Goal: Task Accomplishment & Management: Use online tool/utility

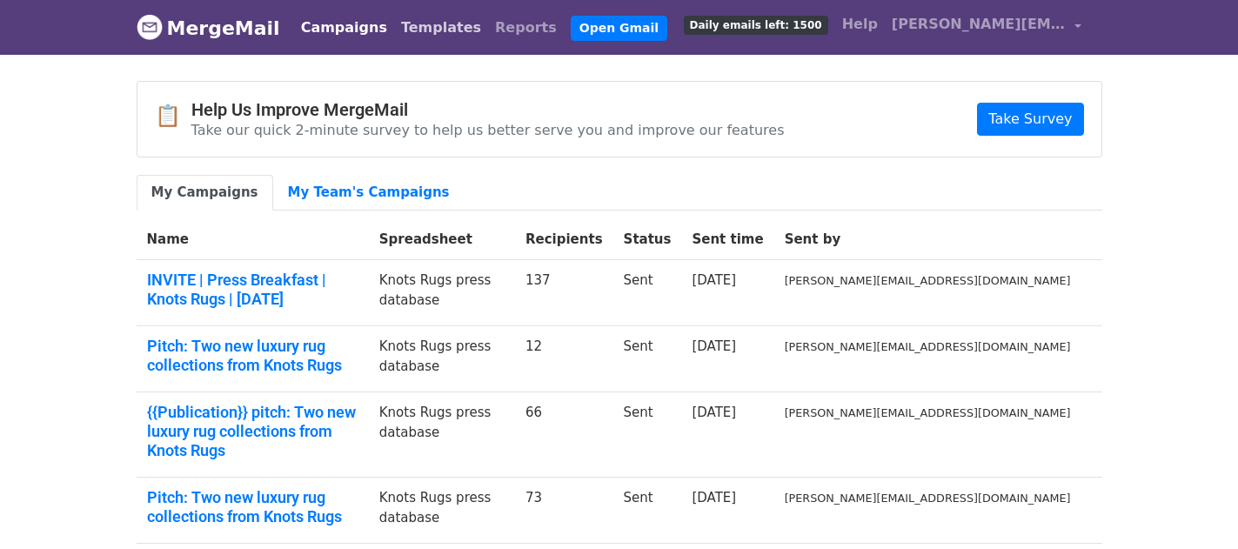
click at [398, 35] on link "Templates" at bounding box center [441, 27] width 94 height 35
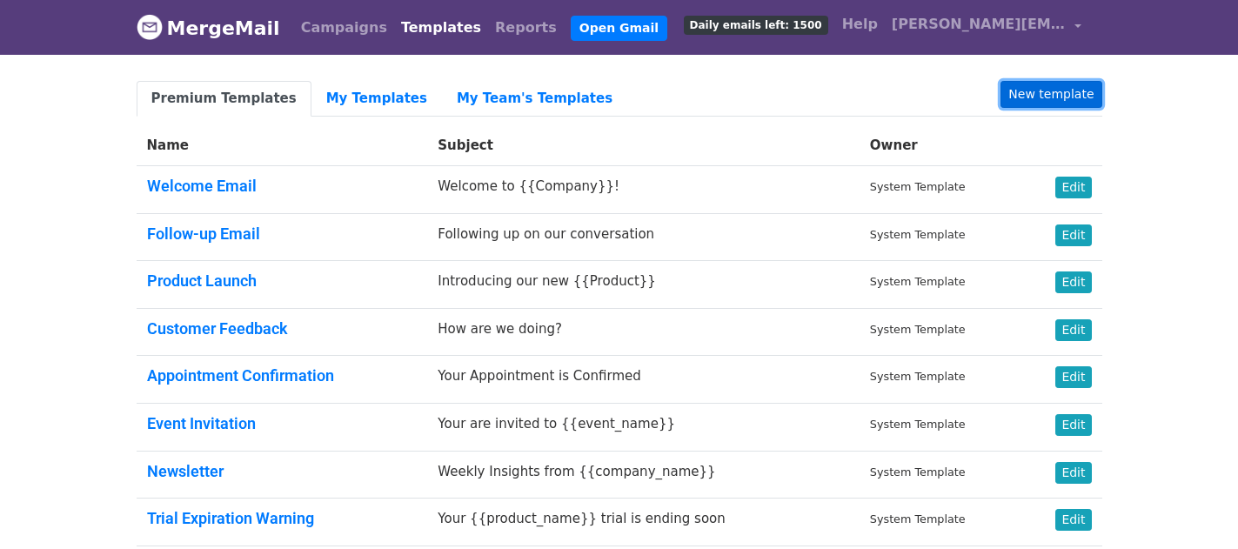
click at [1046, 85] on link "New template" at bounding box center [1051, 94] width 101 height 27
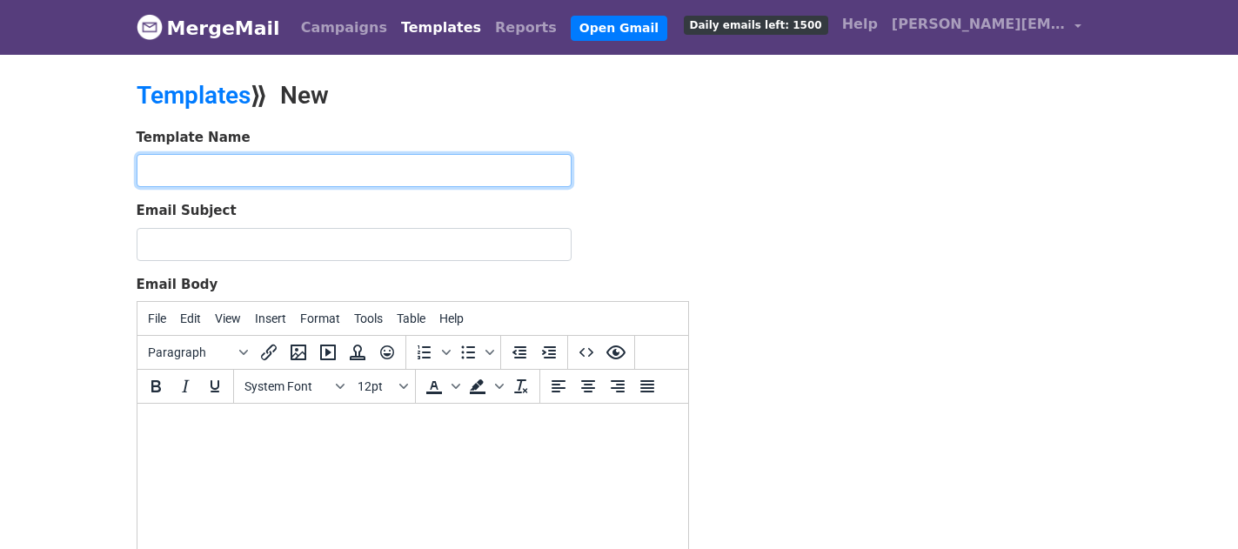
click at [367, 171] on input "text" at bounding box center [354, 170] width 435 height 33
type input "T"
type input "TOWLB industry invite"
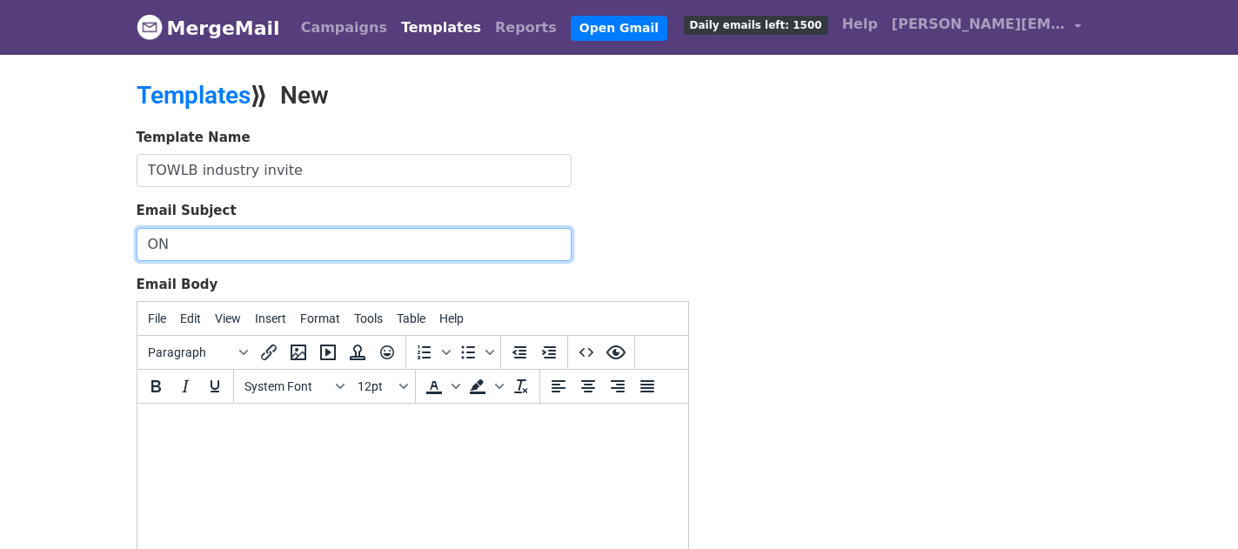
type input "O"
type input "I"
type input "Invitation to London Design Festival events"
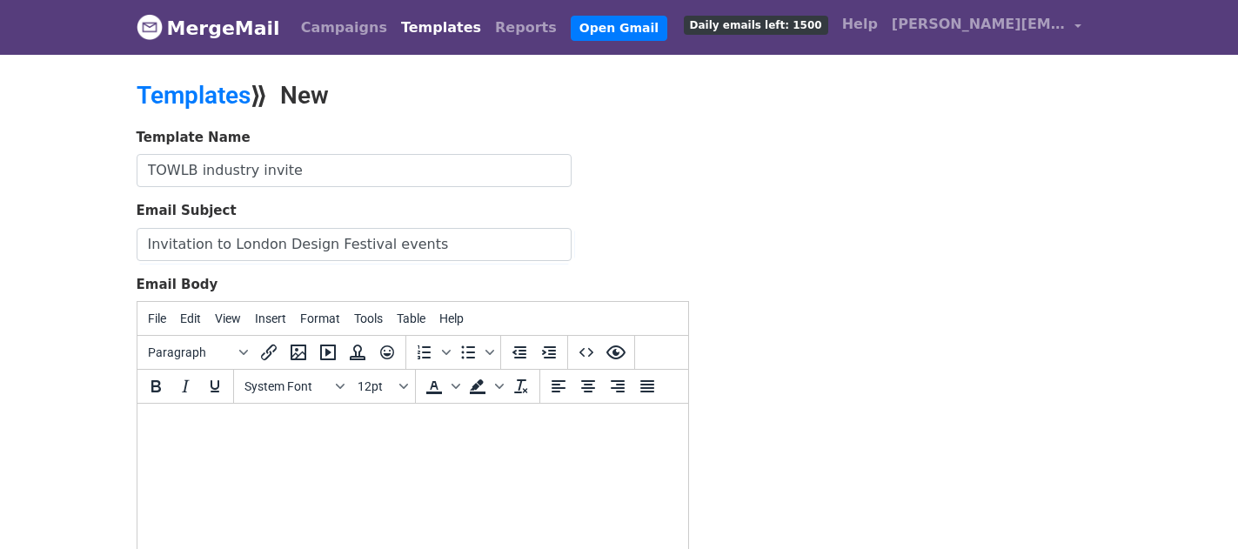
click at [229, 432] on body at bounding box center [412, 427] width 523 height 19
click at [287, 384] on span "System Font" at bounding box center [286, 386] width 85 height 14
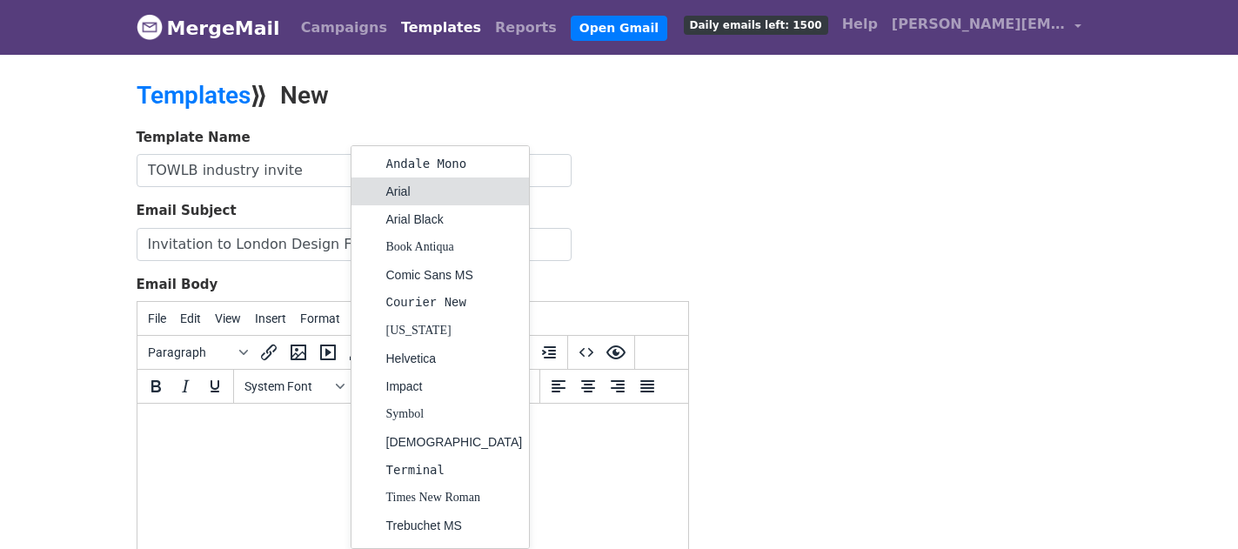
click at [388, 193] on div "Arial" at bounding box center [454, 191] width 137 height 21
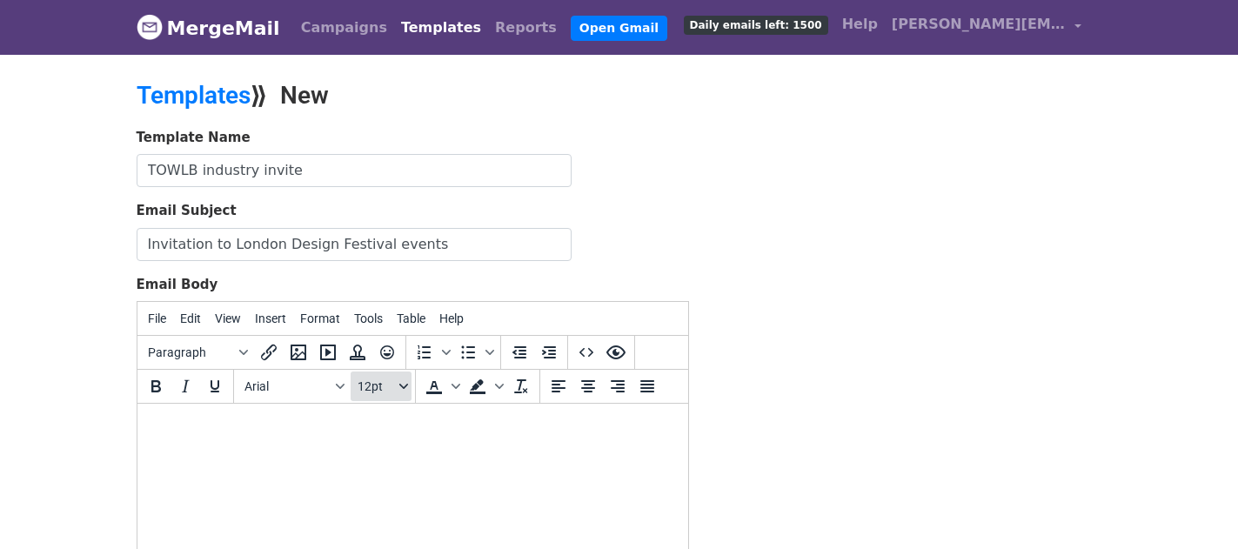
click at [405, 396] on button "12pt" at bounding box center [381, 387] width 61 height 30
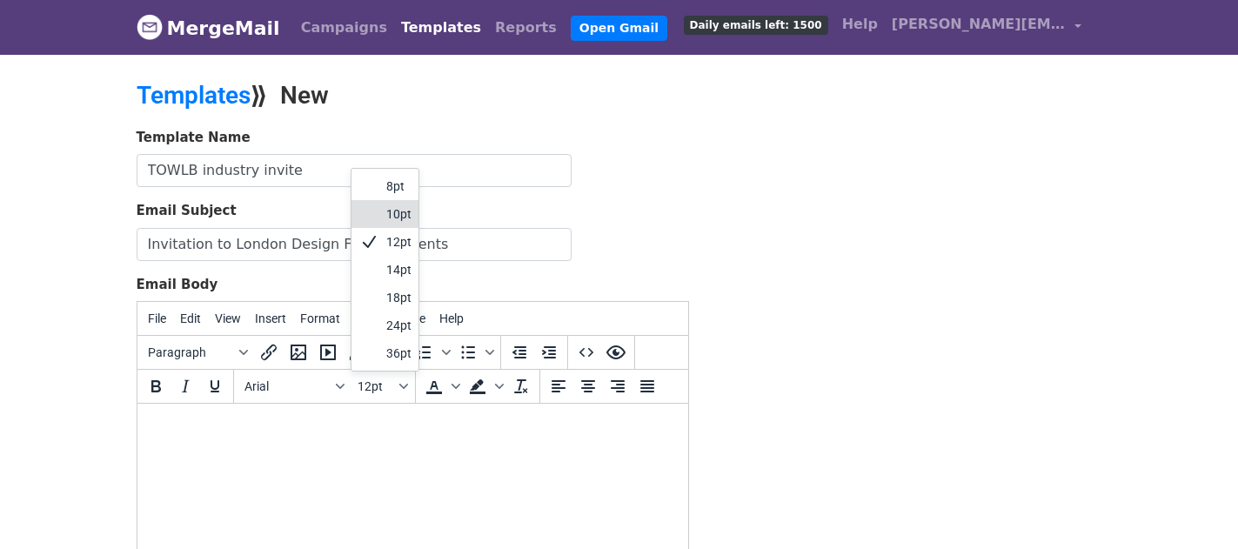
click at [398, 218] on div "10pt" at bounding box center [398, 214] width 25 height 21
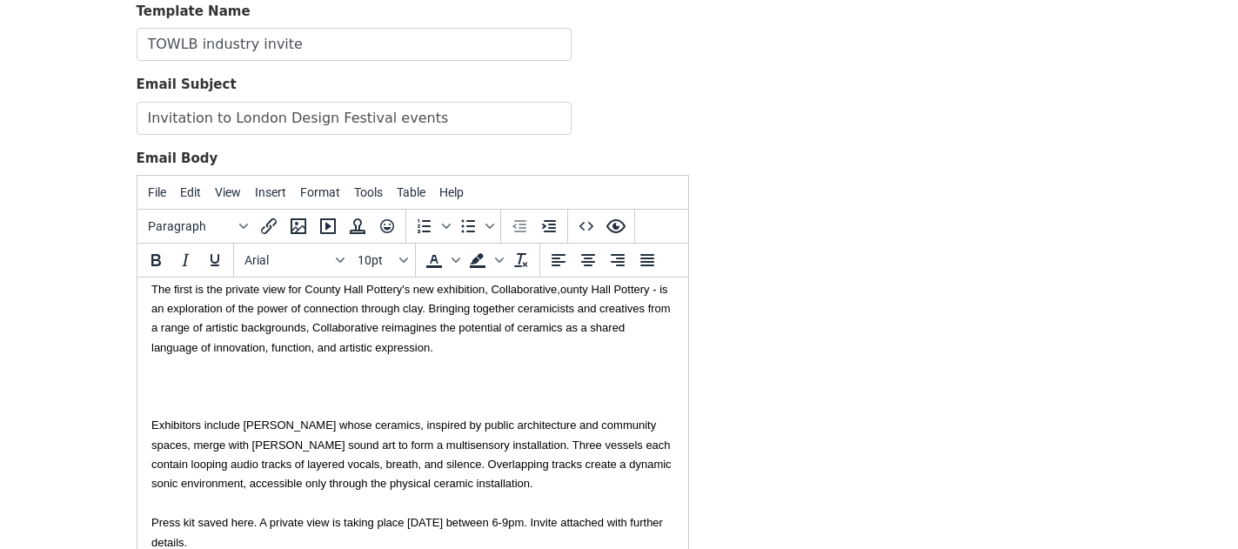
scroll to position [32, 0]
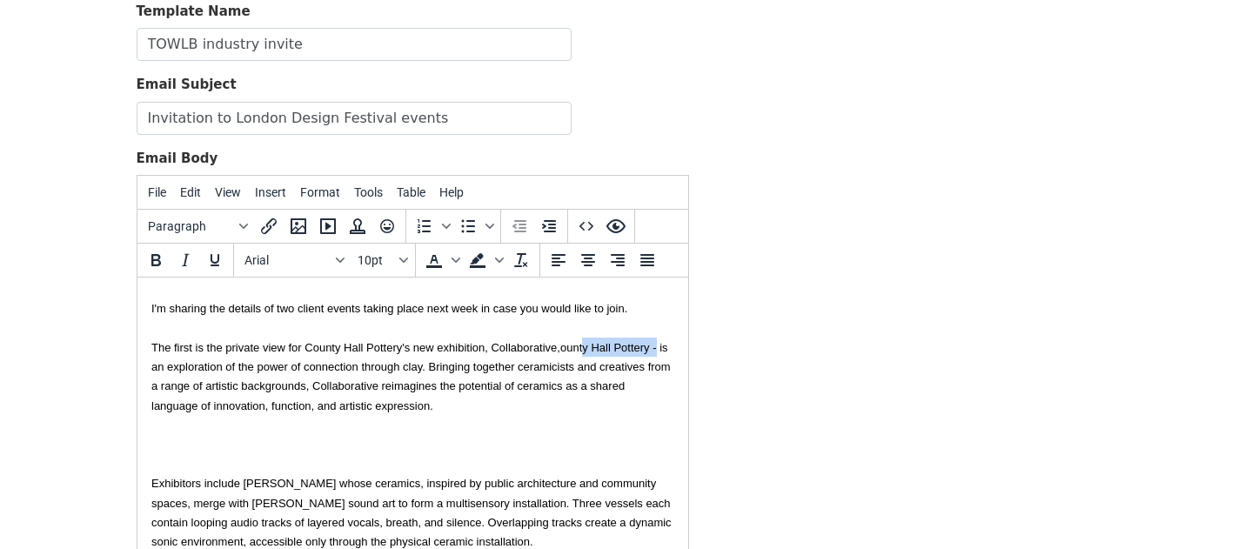
drag, startPoint x: 655, startPoint y: 351, endPoint x: 582, endPoint y: 349, distance: 73.1
click at [582, 349] on font "ounty Hall Pottery - is an exploration of the power of connection through clay.…" at bounding box center [410, 376] width 519 height 71
click at [575, 343] on font "is an exploration of the power of connection through clay. Bringing together ce…" at bounding box center [412, 376] width 523 height 71
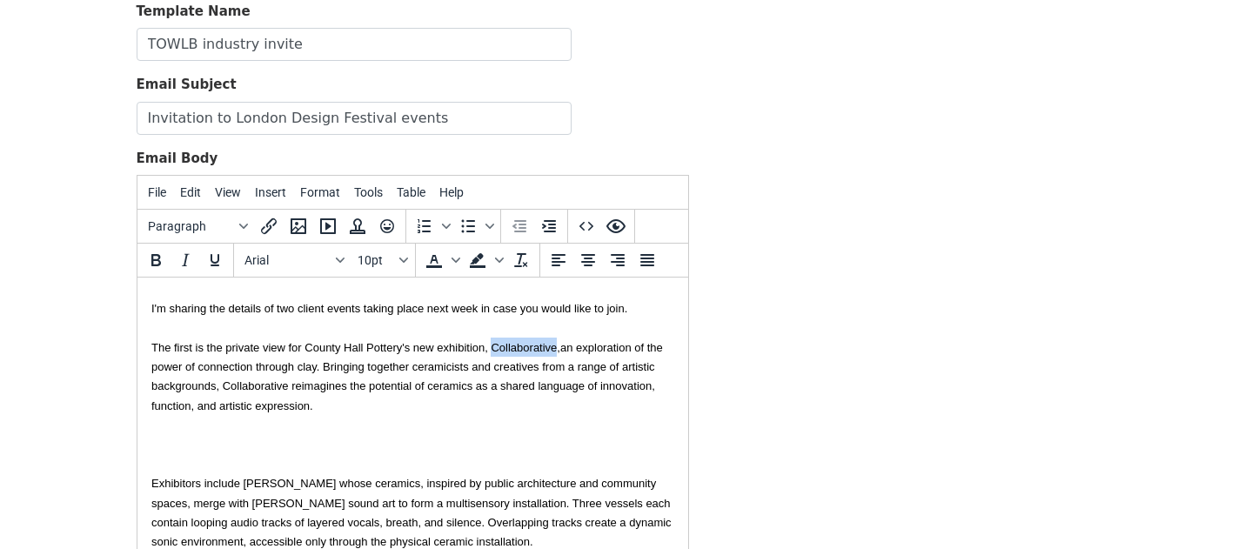
drag, startPoint x: 555, startPoint y: 346, endPoint x: 491, endPoint y: 346, distance: 64.4
click at [491, 346] on font "I'm sharing the details of two client events taking place next week in case you…" at bounding box center [389, 328] width 476 height 52
click at [186, 264] on icon "Italic" at bounding box center [185, 260] width 21 height 21
click at [467, 405] on div "I'm sharing the details of two client events taking place next week in case you…" at bounding box center [412, 346] width 523 height 137
click at [566, 350] on font "an exploration of the power of connection through clay. Bringing together ceram…" at bounding box center [405, 376] width 508 height 71
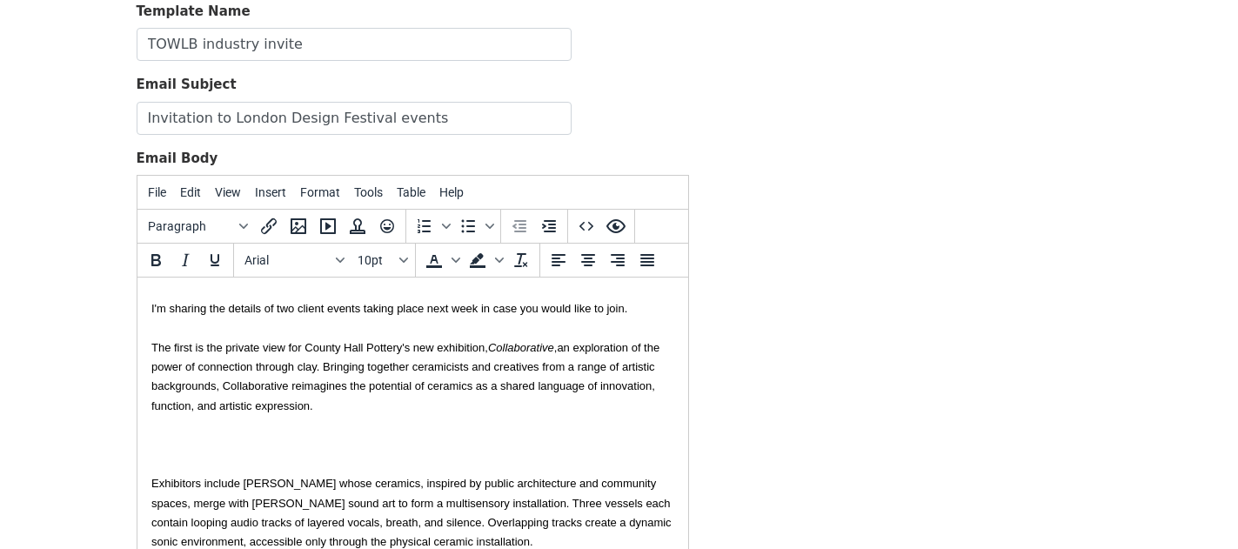
click at [562, 347] on font "an exploration of the power of connection through clay. Bringing together ceram…" at bounding box center [405, 376] width 508 height 71
click at [459, 409] on div "I'm sharing the details of two client events taking place next week in case you…" at bounding box center [412, 346] width 523 height 137
drag, startPoint x: 367, startPoint y: 387, endPoint x: 303, endPoint y: 387, distance: 64.4
click at [303, 387] on font "which is an exploration of the power of connection through clay. Bringing toget…" at bounding box center [411, 376] width 520 height 71
click at [185, 271] on button "Italic" at bounding box center [186, 260] width 30 height 30
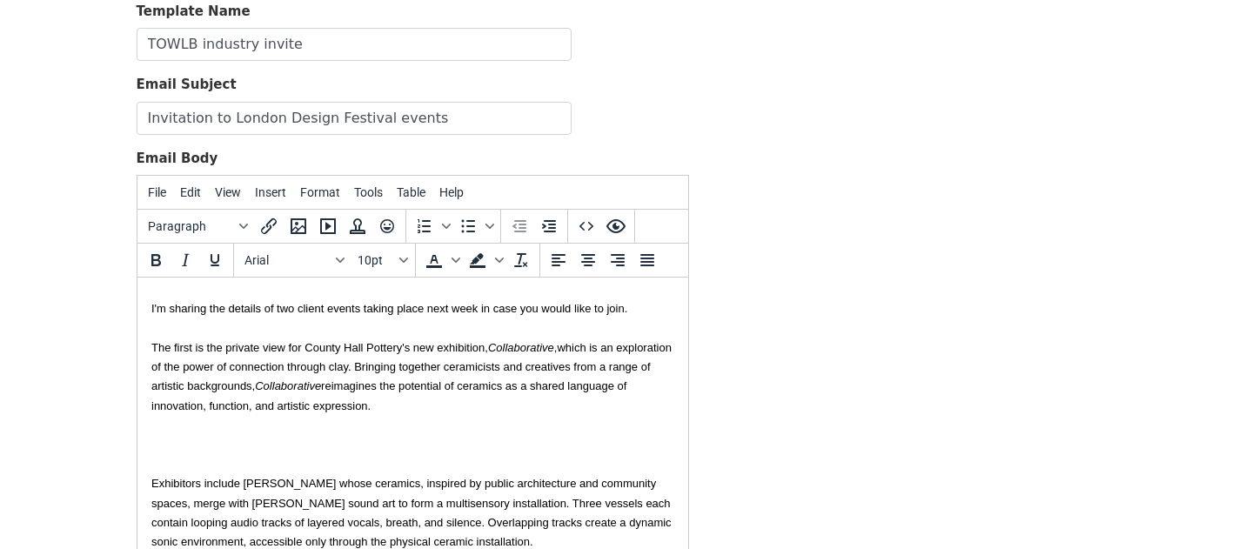
click at [420, 397] on div "I'm sharing the details of two client events taking place next week in case you…" at bounding box center [412, 346] width 523 height 137
click at [441, 454] on div at bounding box center [412, 463] width 523 height 19
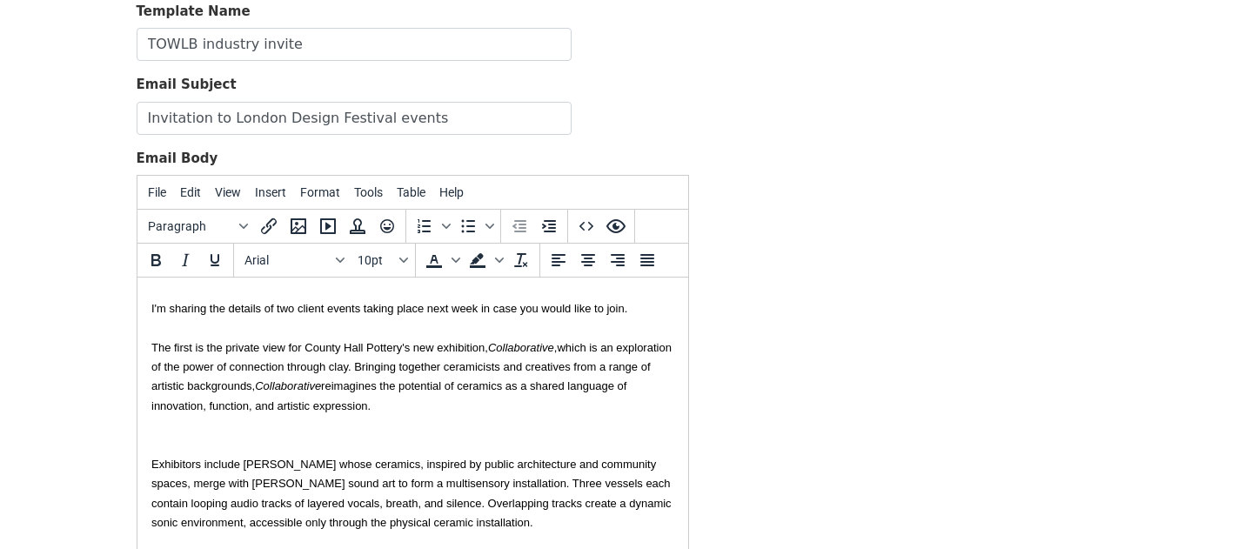
click at [165, 435] on div at bounding box center [412, 444] width 523 height 19
click at [162, 431] on div at bounding box center [412, 424] width 523 height 19
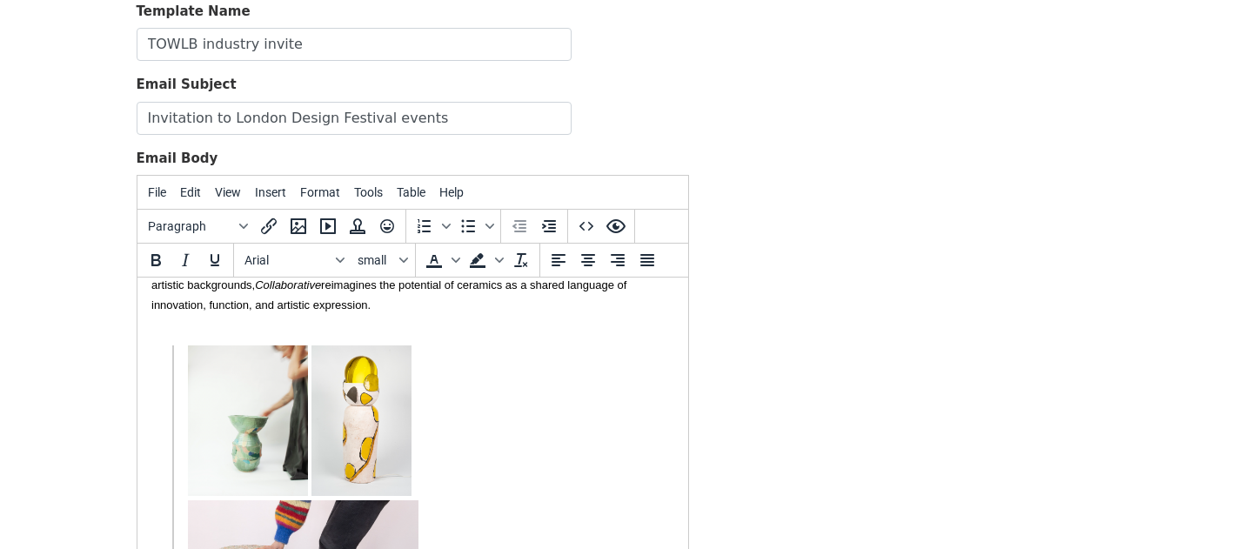
scroll to position [164, 0]
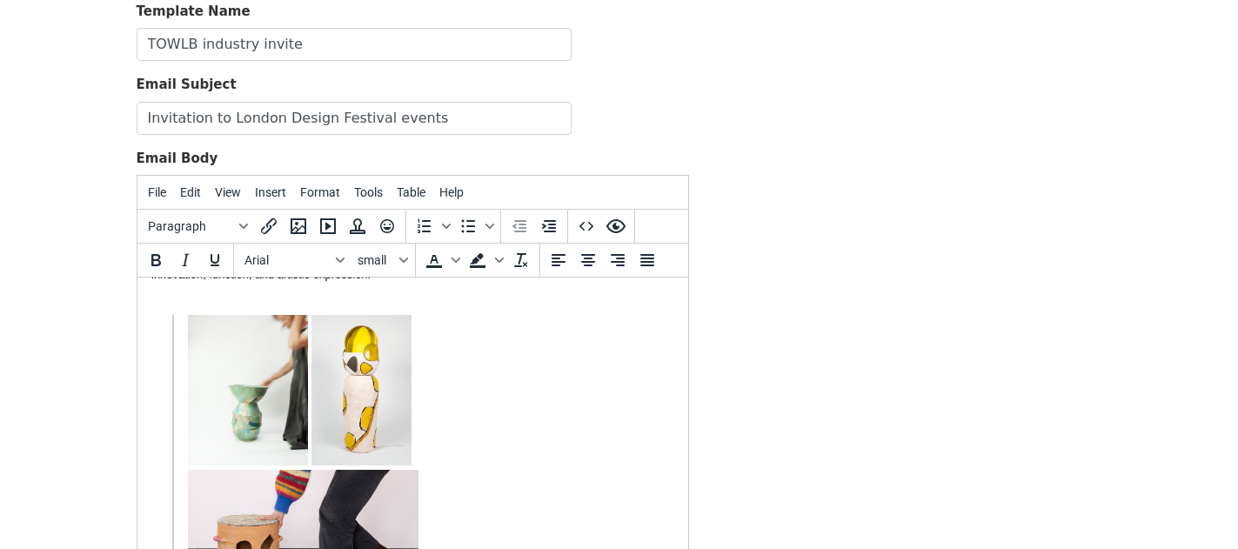
click at [181, 398] on blockquote at bounding box center [404, 470] width 467 height 310
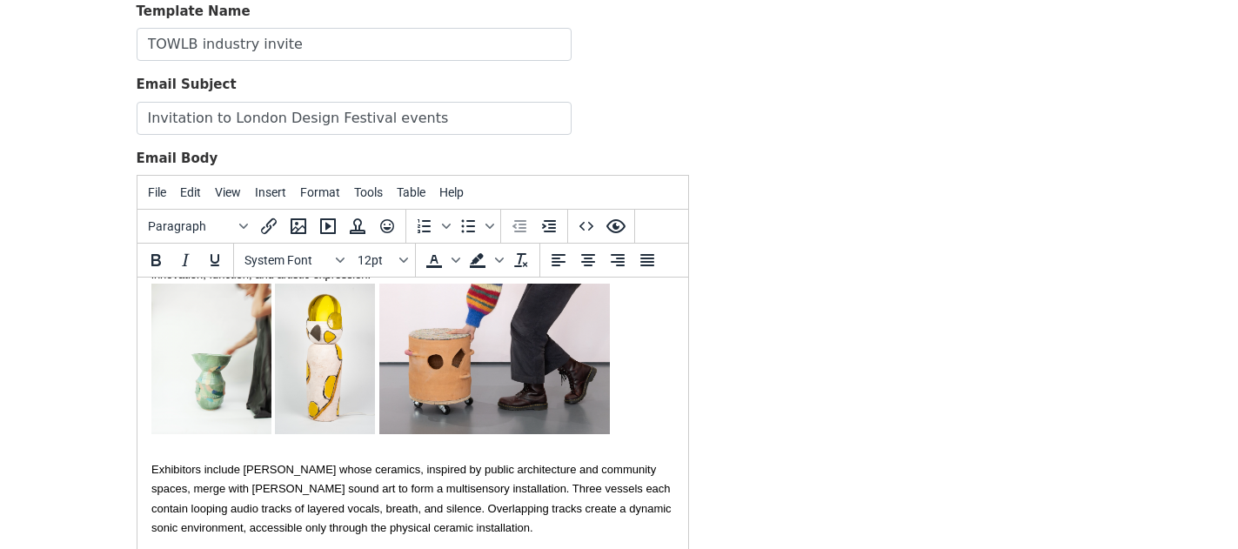
click at [501, 485] on font "Exhibitors include [PERSON_NAME] whose ceramics, inspired by public architectur…" at bounding box center [411, 498] width 520 height 71
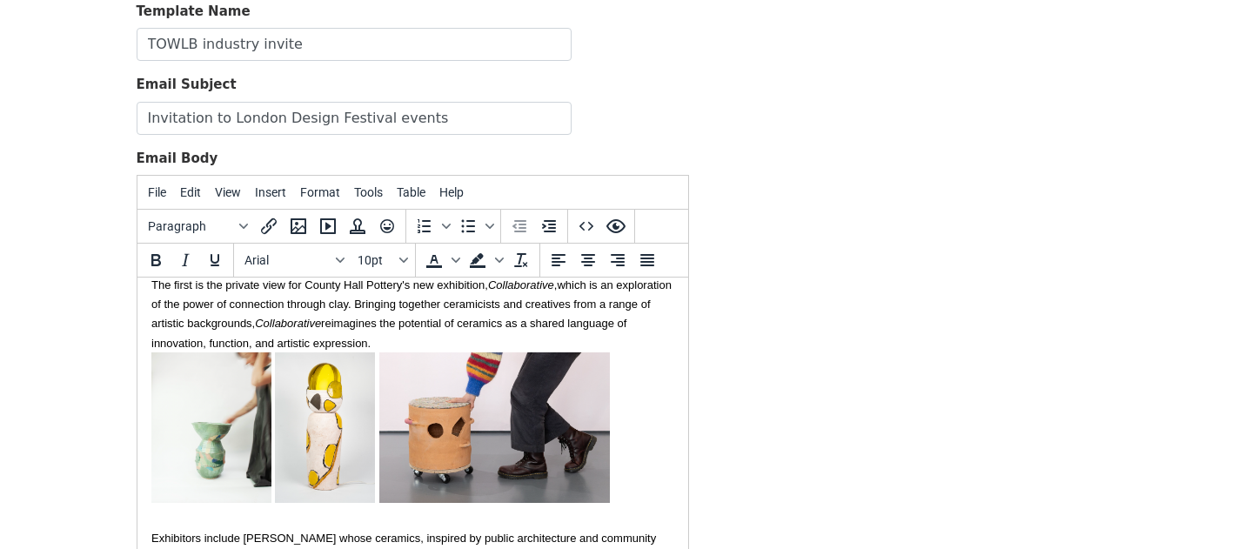
click at [440, 332] on div "I'm sharing the details of two client events taking place next week in case you…" at bounding box center [412, 284] width 523 height 137
click at [434, 336] on div "I'm sharing the details of two client events taking place next week in case you…" at bounding box center [412, 284] width 523 height 137
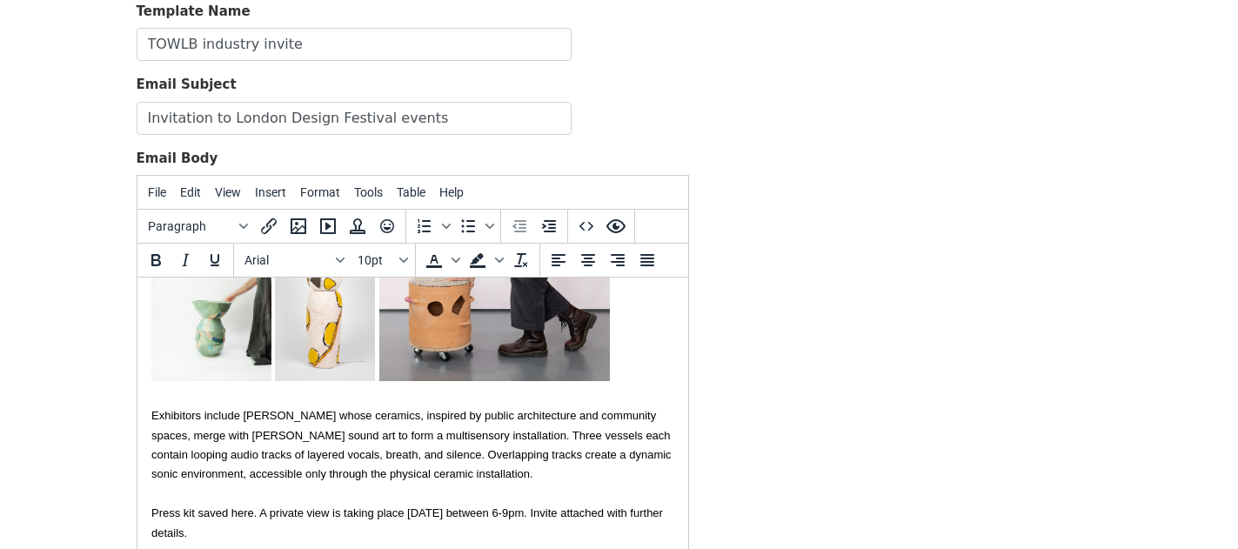
scroll to position [238, 0]
click at [414, 394] on div at bounding box center [412, 394] width 523 height 19
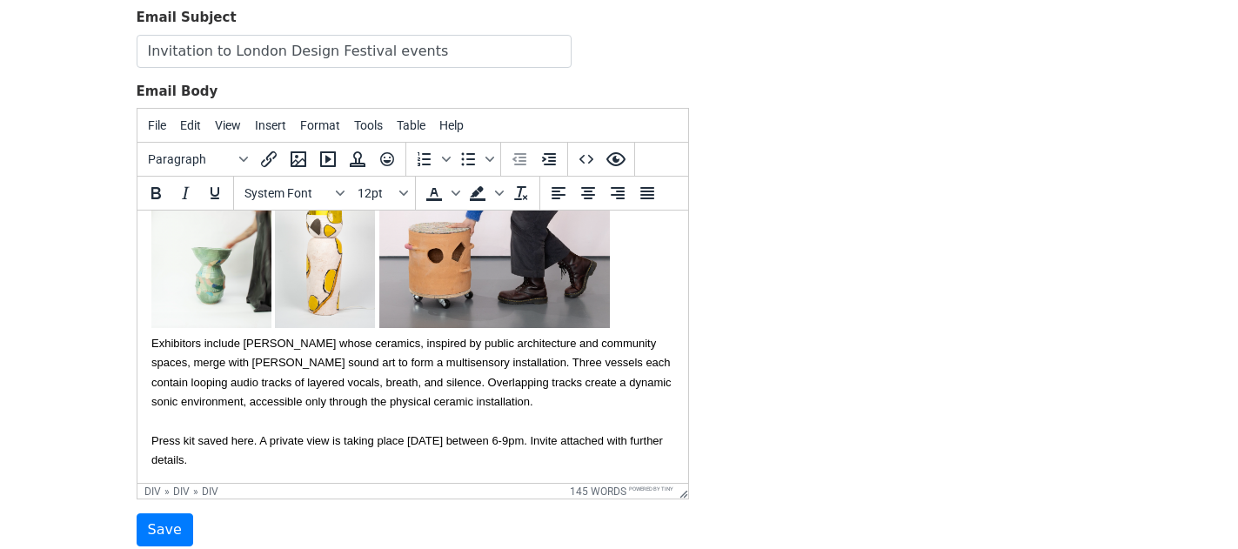
scroll to position [212, 0]
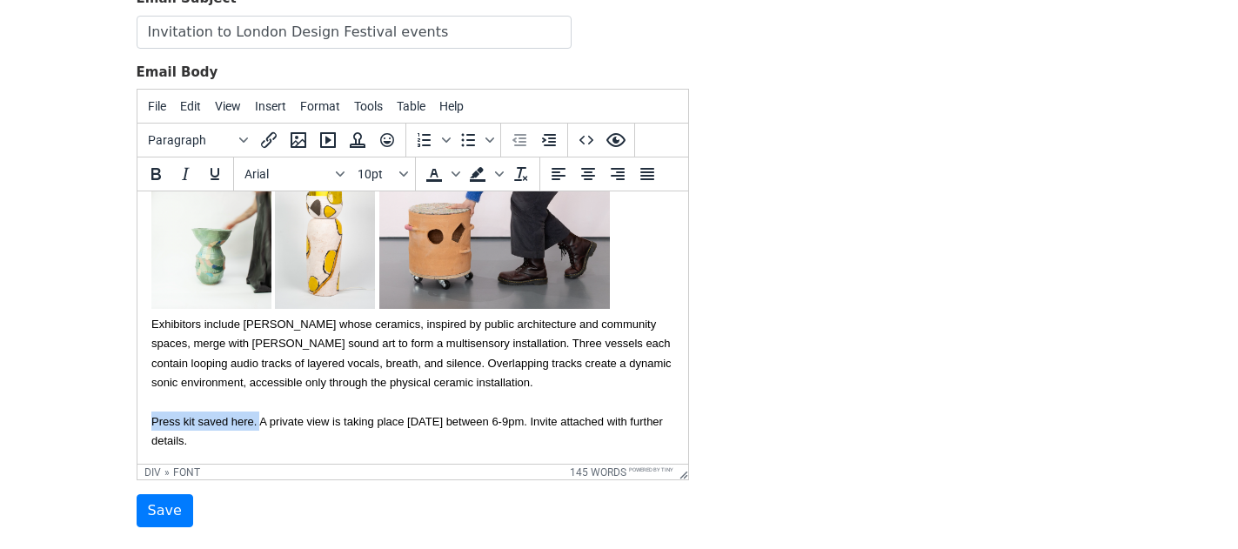
drag, startPoint x: 260, startPoint y: 417, endPoint x: 135, endPoint y: 417, distance: 125.3
click at [137, 417] on html "Hi {{First name}}, I'm sharing the details of two client events taking place ne…" at bounding box center [412, 217] width 551 height 496
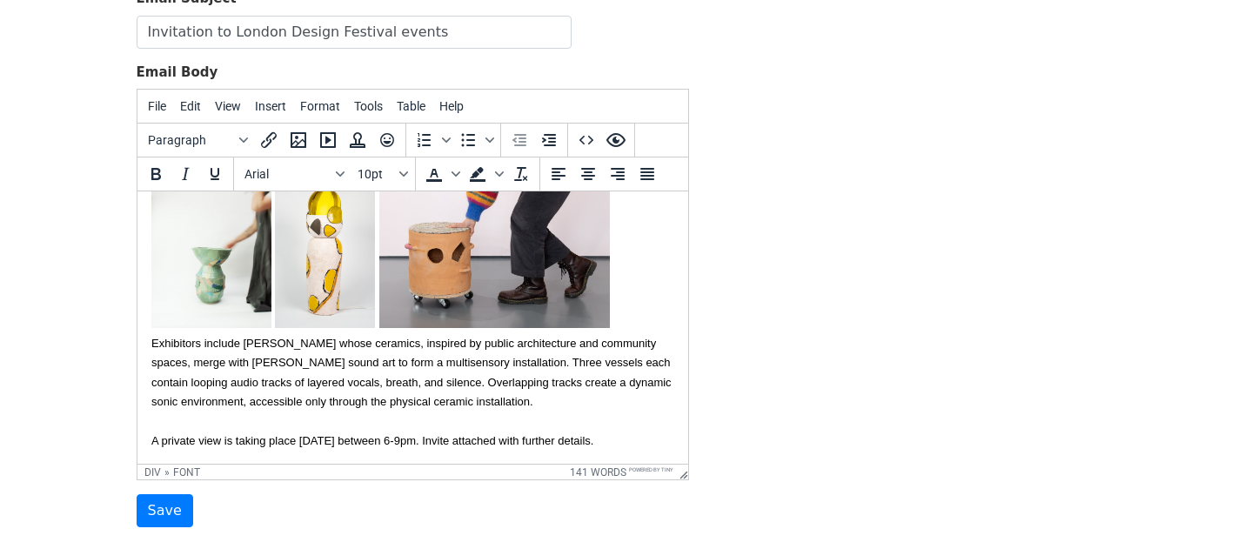
click at [157, 434] on font "A private view is taking place Monday 15th September between 6-9pm. Invite atta…" at bounding box center [372, 440] width 442 height 13
click at [247, 434] on font "The private view is taking place Monday 15th September between 6-9pm. Invite at…" at bounding box center [378, 440] width 455 height 13
click at [321, 434] on div "The private view is taking place Monday 15th September between 6-9pm. Invite at…" at bounding box center [412, 440] width 523 height 19
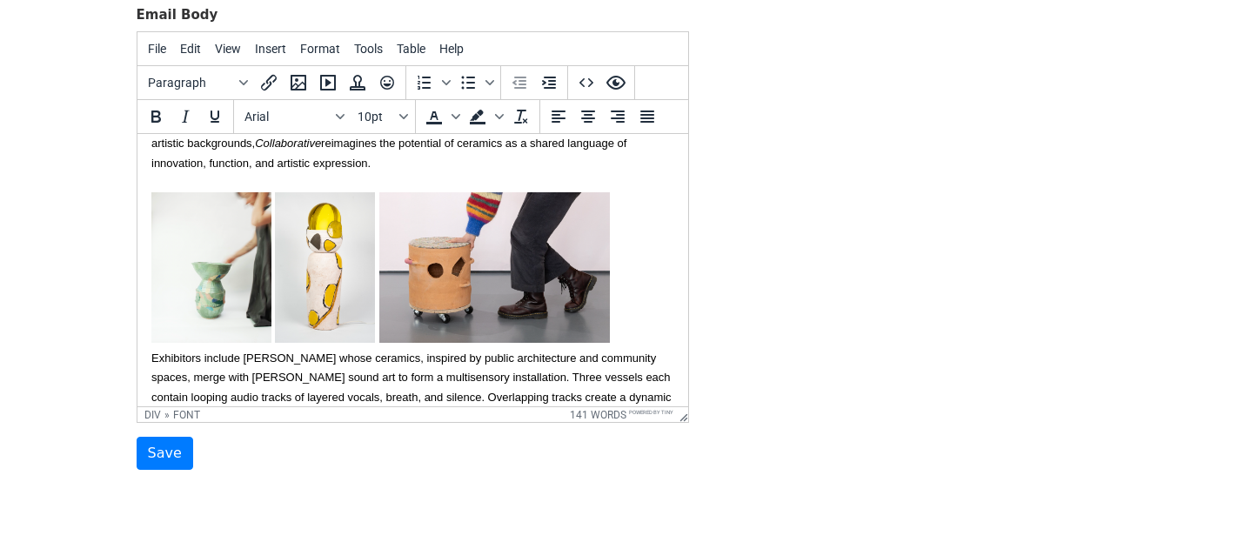
scroll to position [0, 0]
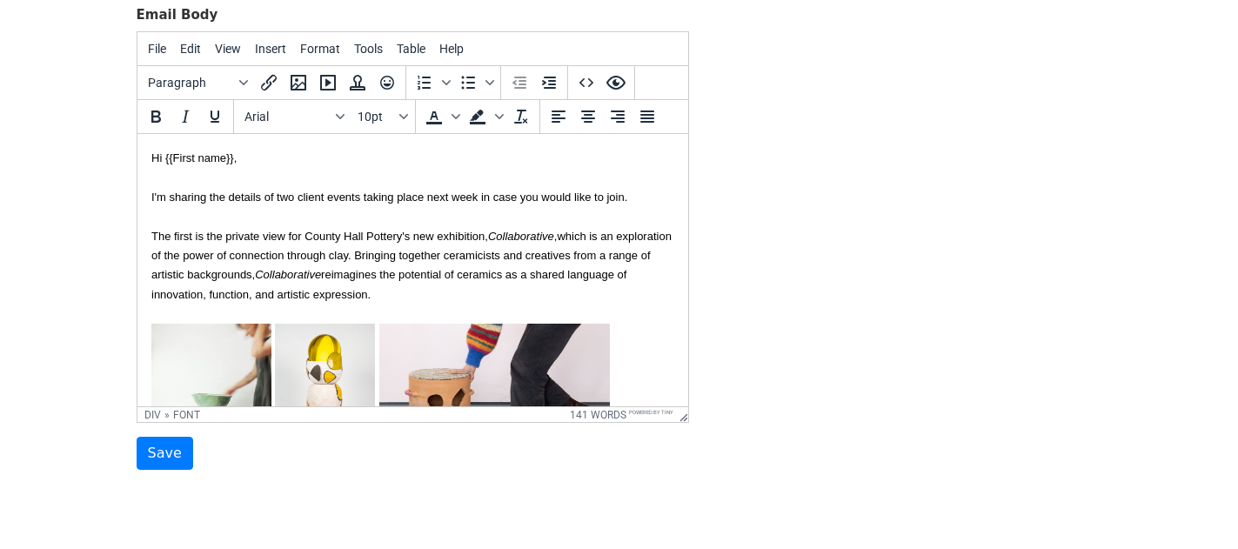
click at [412, 293] on div "I'm sharing the details of two client events taking place next week in case you…" at bounding box center [412, 245] width 523 height 156
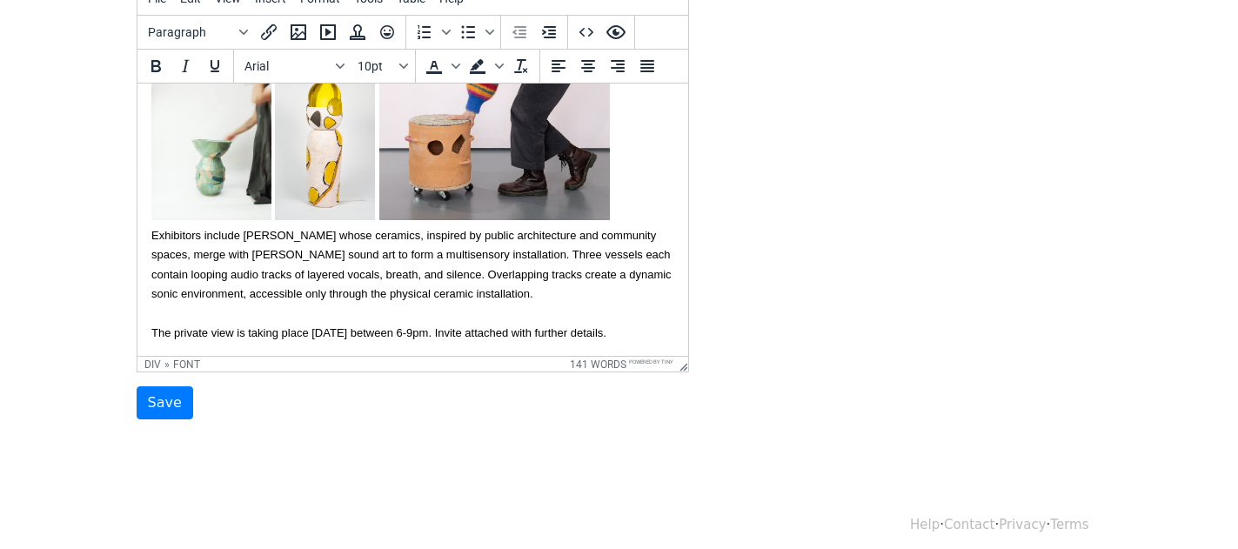
scroll to position [331, 0]
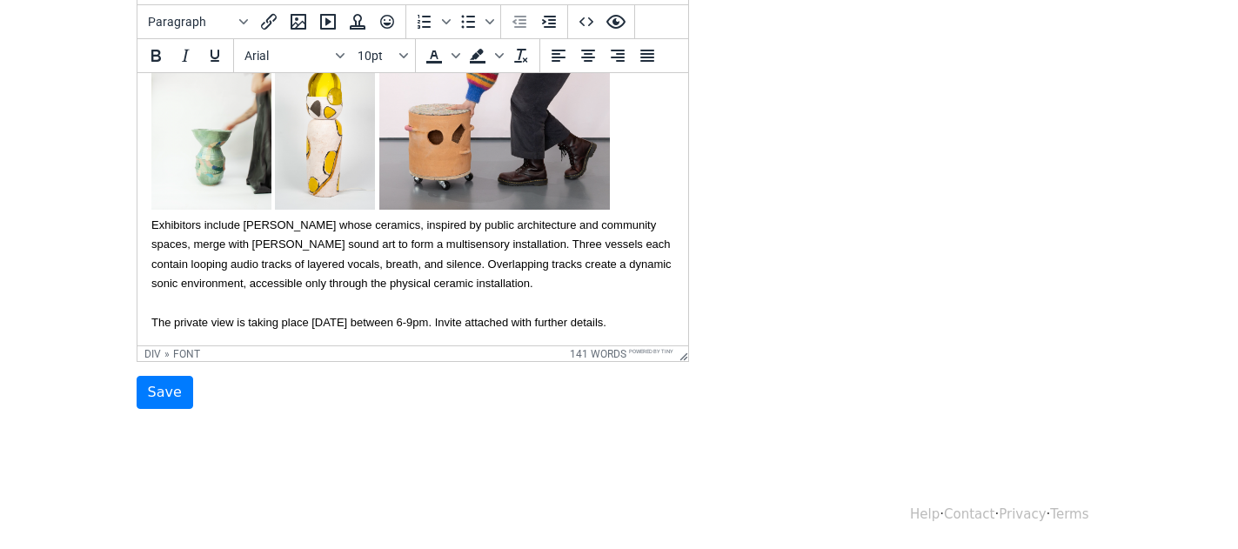
click at [312, 318] on div "The private view is taking place Monday 15th September between 6-9pm. Invite at…" at bounding box center [412, 321] width 523 height 19
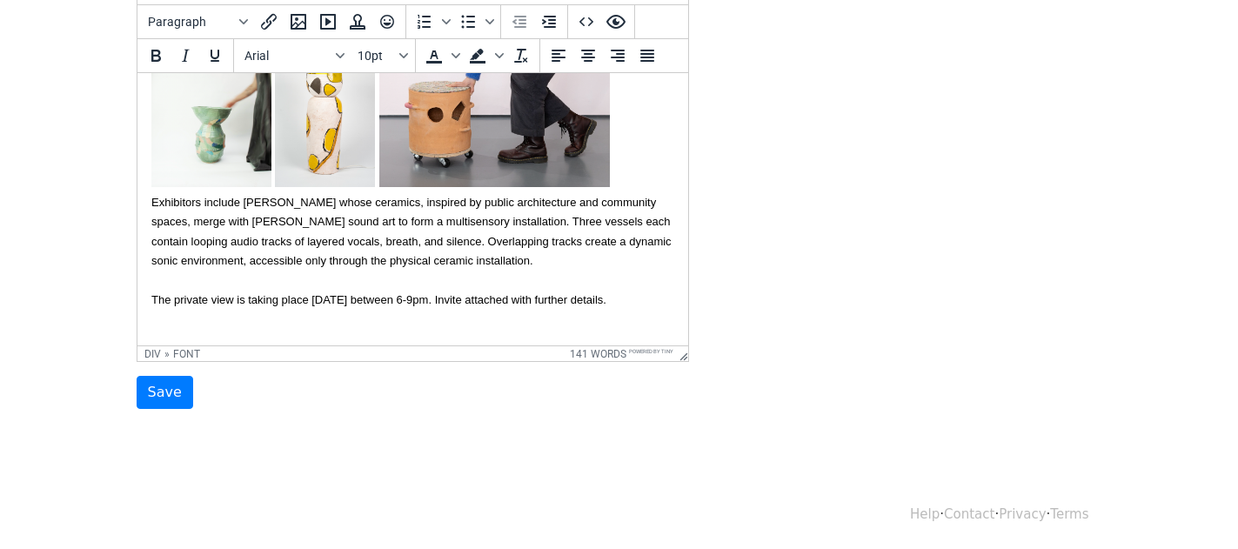
click at [221, 315] on div "The private view is taking place Monday 15th September between 6-9pm. Invite at…" at bounding box center [412, 319] width 523 height 58
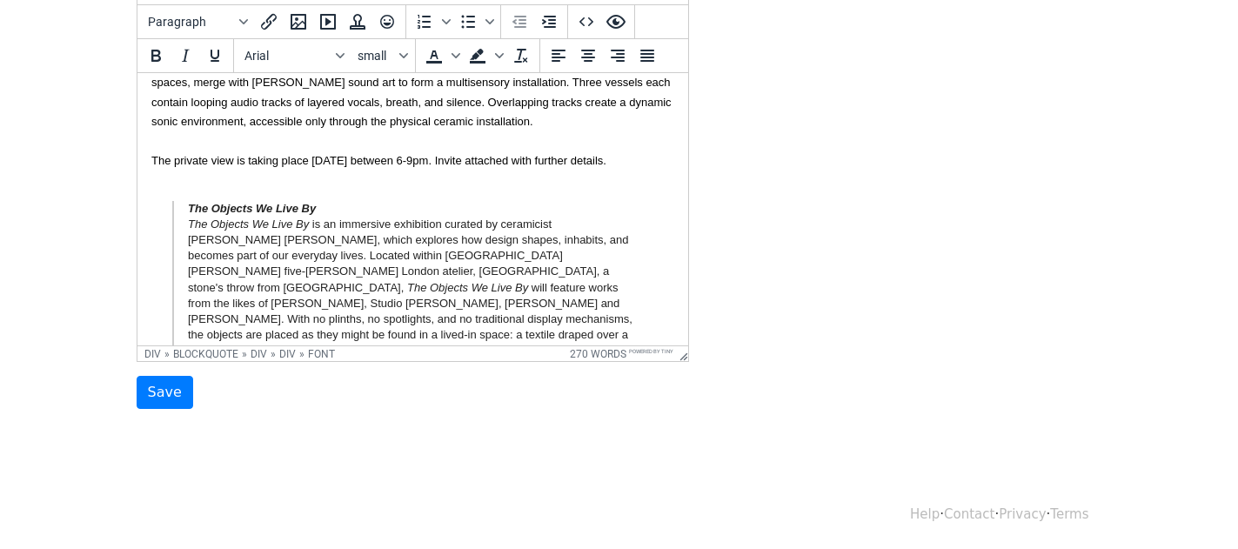
scroll to position [363, 0]
click at [214, 184] on div "The private view is taking place Monday 15th September between 6-9pm. Invite at…" at bounding box center [412, 403] width 523 height 500
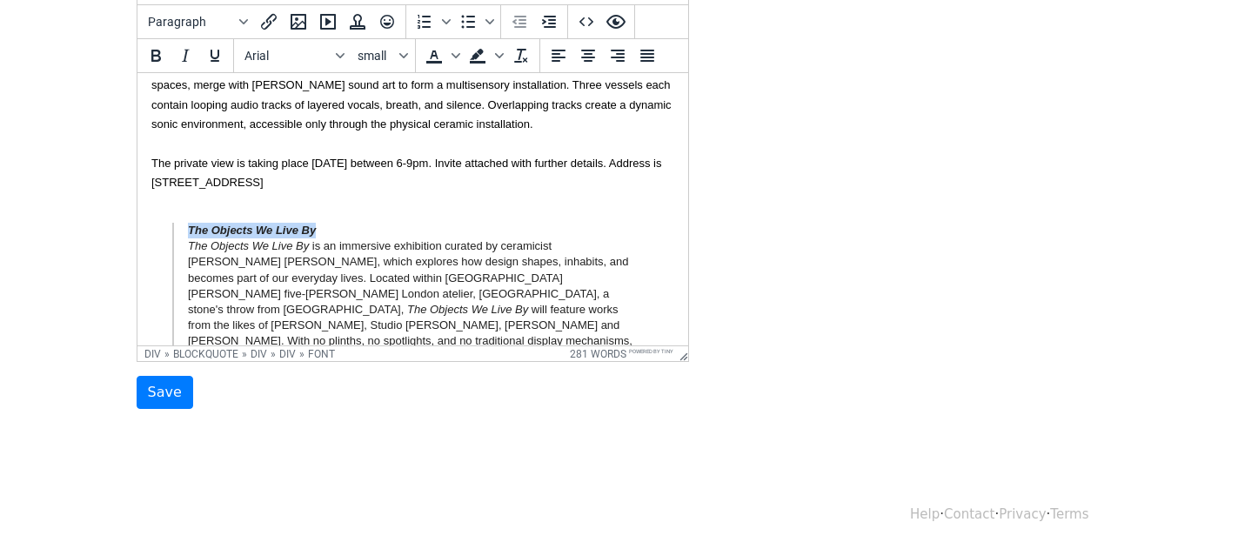
drag, startPoint x: 325, startPoint y: 224, endPoint x: 135, endPoint y: 223, distance: 189.7
click at [137, 223] on html "Hi {{First name}}, I'm sharing the details of two client events taking place ne…" at bounding box center [412, 198] width 551 height 977
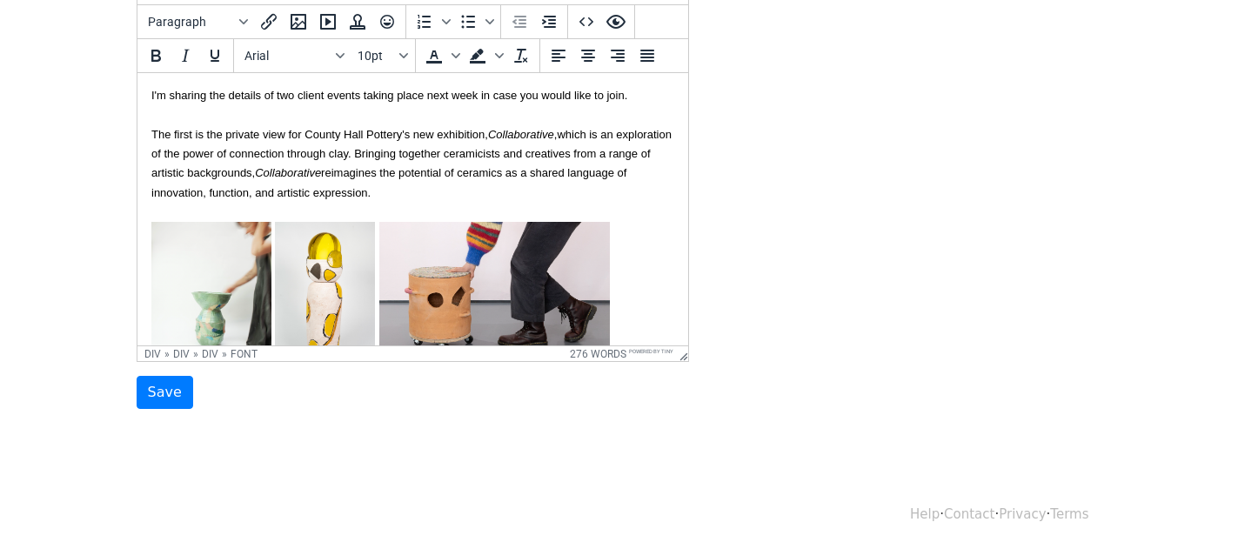
scroll to position [0, 0]
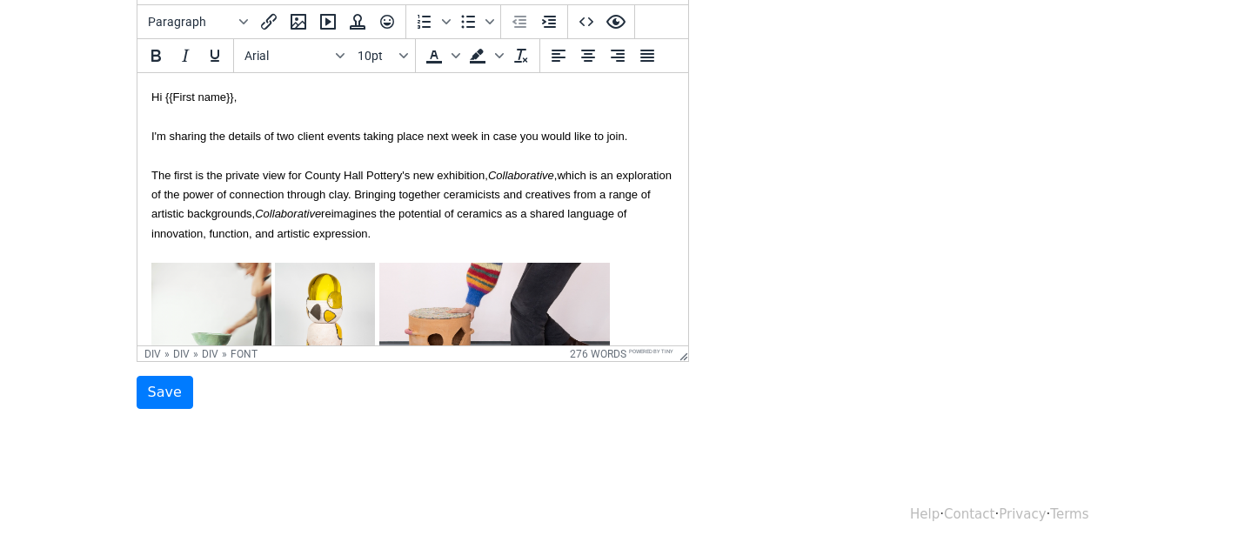
click at [635, 134] on div "I'm sharing the details of two client events taking place next week in case you…" at bounding box center [412, 184] width 523 height 156
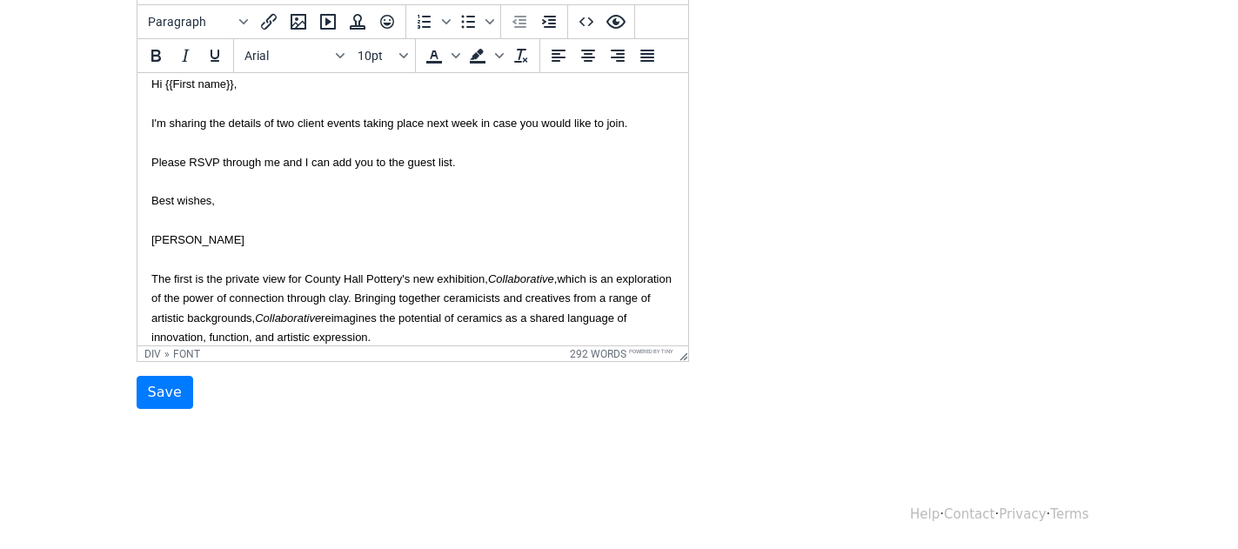
scroll to position [15, 0]
click at [475, 167] on div "Please RSVP through me and I can add you to the guest list. Best wishes, Martha…" at bounding box center [412, 258] width 523 height 214
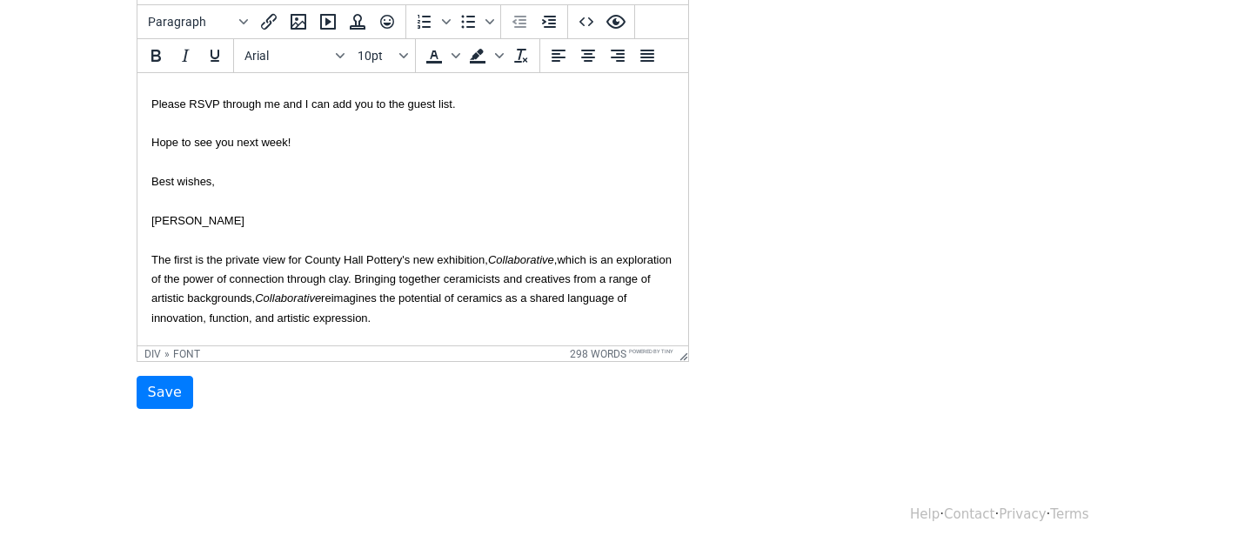
scroll to position [84, 0]
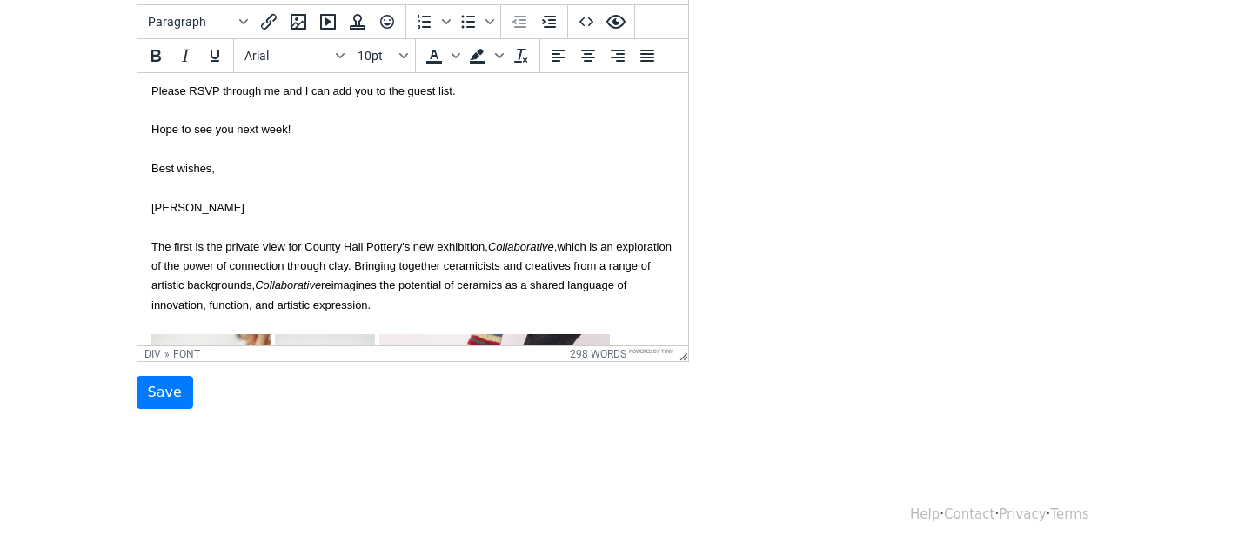
click at [208, 226] on div "Please RSVP through me and I can add you to the guest list. Hope to see you nex…" at bounding box center [412, 207] width 523 height 253
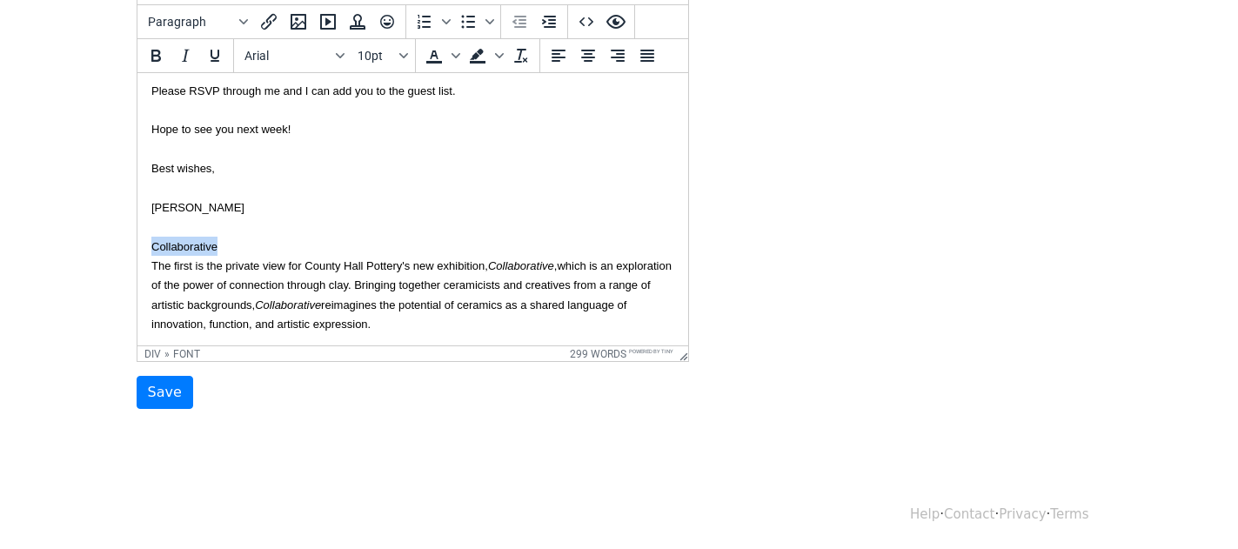
drag, startPoint x: 219, startPoint y: 251, endPoint x: 130, endPoint y: 251, distance: 89.6
click at [159, 54] on icon "Bold" at bounding box center [155, 55] width 21 height 21
click at [215, 54] on icon "Underline" at bounding box center [214, 55] width 21 height 21
click at [267, 276] on div "Please RSVP through me and I can add you to the guest list. Hope to see you nex…" at bounding box center [412, 217] width 523 height 272
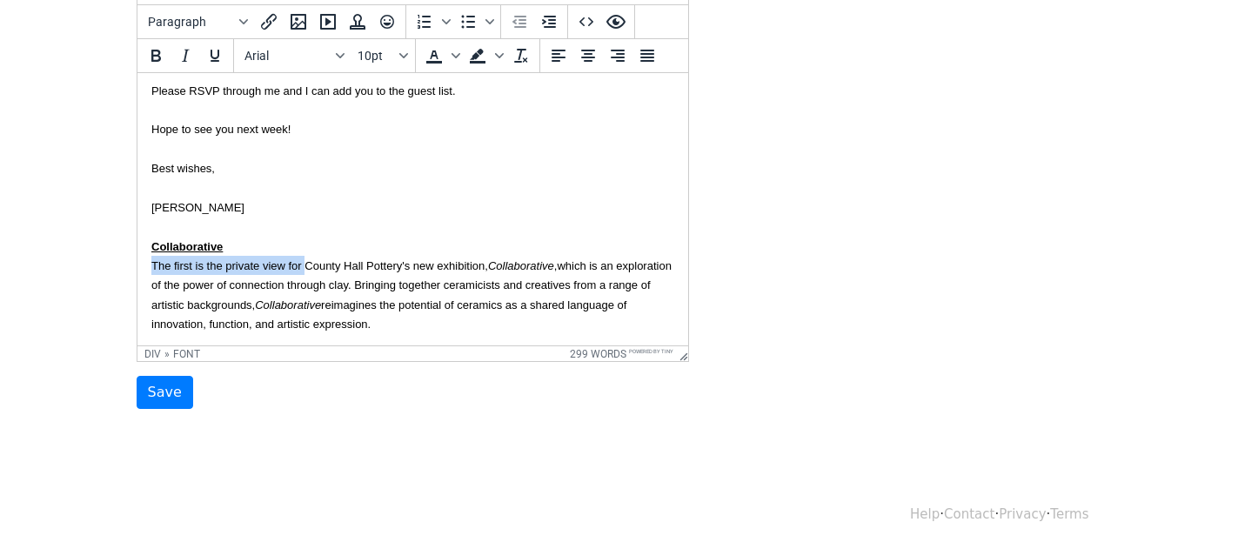
drag, startPoint x: 305, startPoint y: 265, endPoint x: 110, endPoint y: 265, distance: 194.0
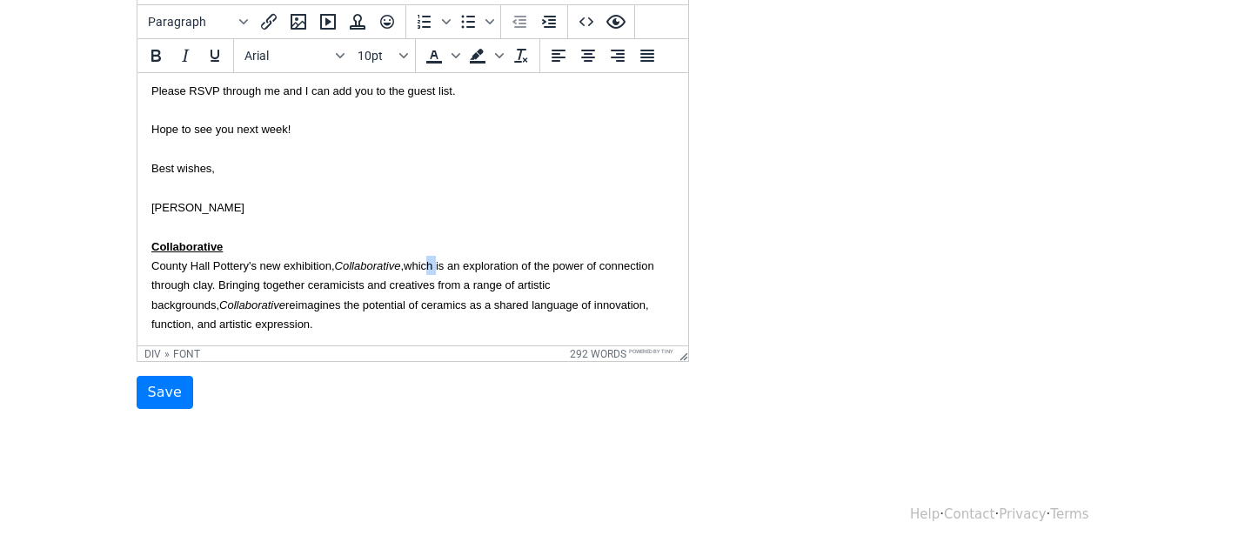
drag, startPoint x: 438, startPoint y: 268, endPoint x: 427, endPoint y: 268, distance: 10.4
click at [427, 268] on font "which is an exploration of the power of connection through clay. Bringing toget…" at bounding box center [402, 294] width 503 height 71
click at [499, 305] on font "is an exploration of the power of connection through clay. Bringing together ce…" at bounding box center [407, 294] width 512 height 71
click at [419, 327] on div "Please RSVP through me and I can add you to the guest list. Hope to see you nex…" at bounding box center [412, 217] width 523 height 272
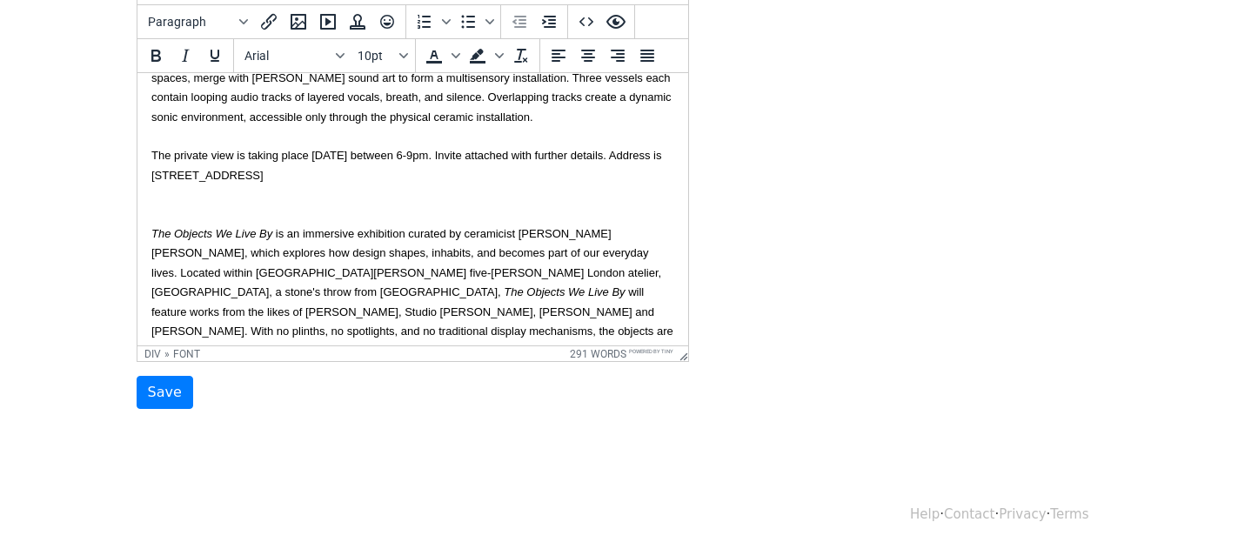
scroll to position [546, 0]
click at [294, 208] on div "The Objects We Live By is an immersive exhibition curated by ceramicist Emma Lo…" at bounding box center [412, 410] width 523 height 452
drag, startPoint x: 273, startPoint y: 213, endPoint x: 107, endPoint y: 213, distance: 166.2
click at [137, 213] on html "Hi {{First name}}, I'm sharing the details of two client events taking place ne…" at bounding box center [412, 108] width 551 height 1162
click at [145, 56] on icon "Bold" at bounding box center [155, 55] width 21 height 21
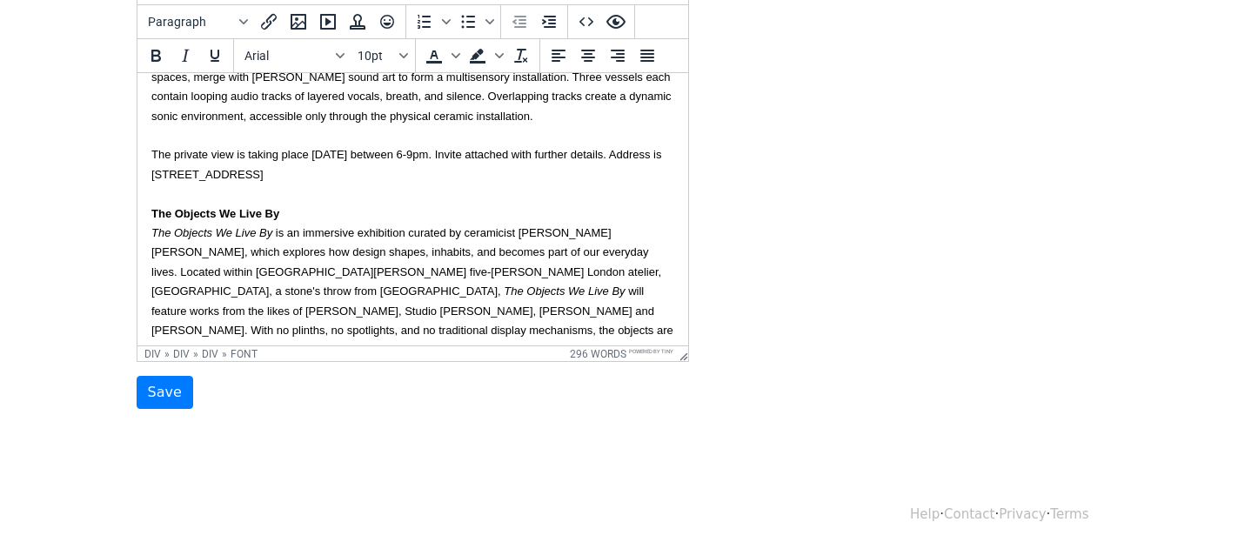
click at [383, 245] on font "The Objects We Live By The Objects We Live By is an immersive exhibition curate…" at bounding box center [412, 391] width 522 height 368
click at [340, 218] on div "The Objects We Live By The Objects We Live By is an immersive exhibition curate…" at bounding box center [412, 410] width 523 height 452
drag, startPoint x: 296, startPoint y: 219, endPoint x: 143, endPoint y: 219, distance: 153.1
click at [143, 219] on html "Hi {{First name}}, I'm sharing the details of two client events taking place ne…" at bounding box center [412, 108] width 551 height 1162
click at [208, 58] on icon "Underline" at bounding box center [214, 55] width 21 height 21
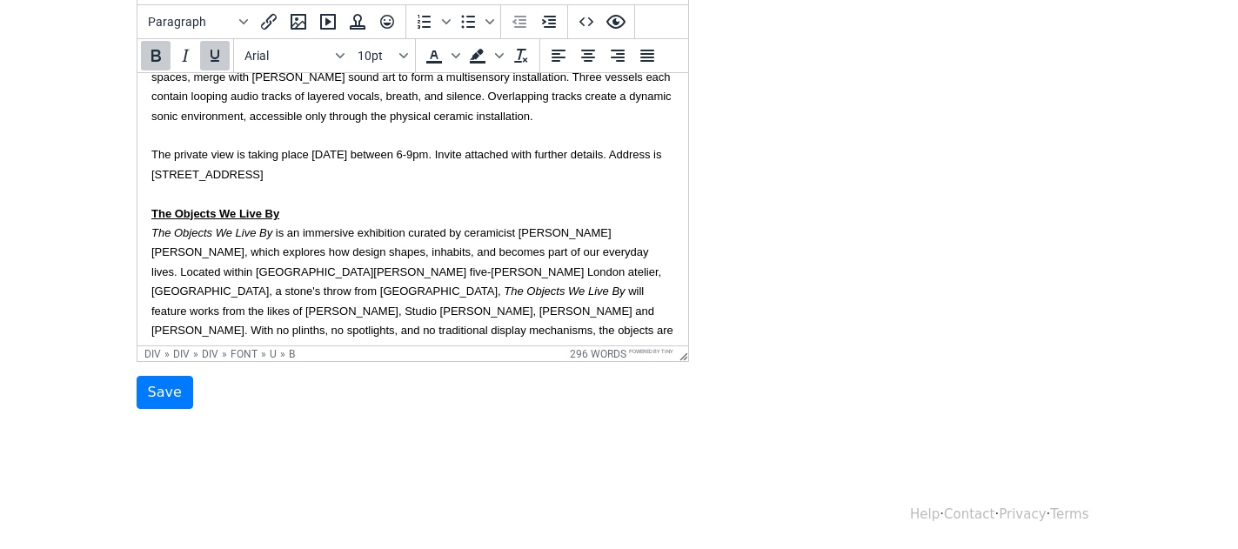
click at [359, 269] on font "The Objects We Live By The Objects We Live By is an immersive exhibition curate…" at bounding box center [412, 391] width 522 height 368
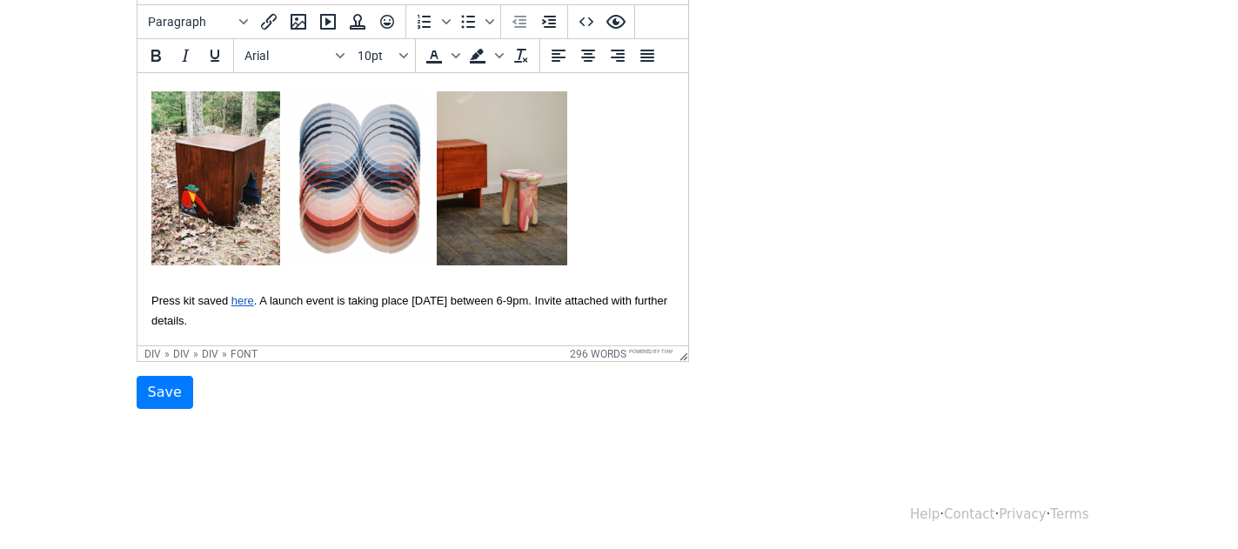
scroll to position [868, 0]
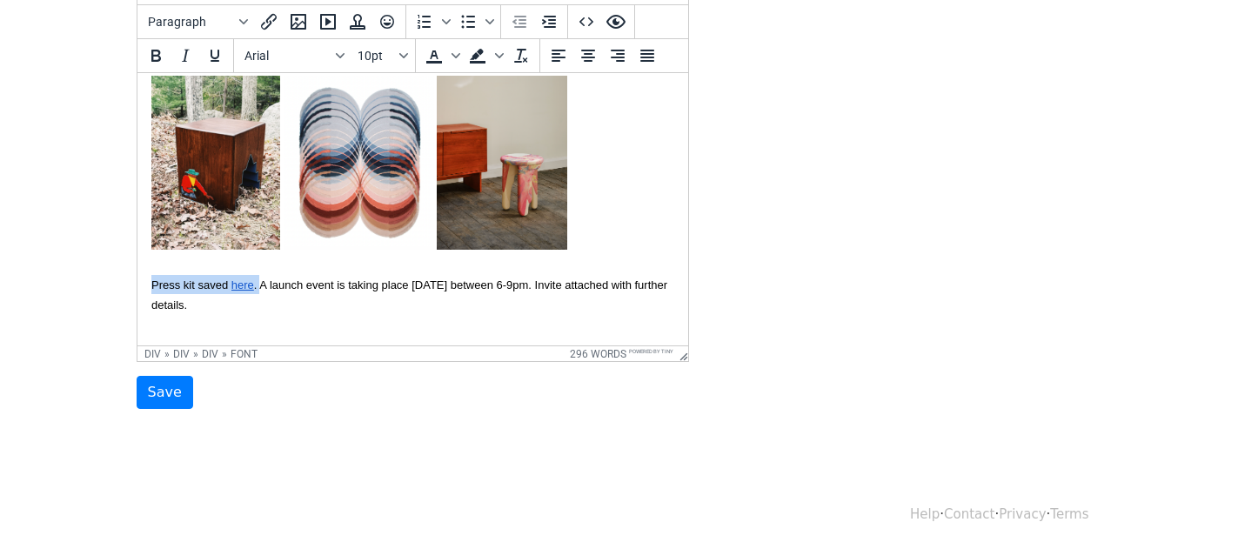
drag, startPoint x: 258, startPoint y: 262, endPoint x: 131, endPoint y: 262, distance: 127.0
click at [201, 285] on div "The Objects We Live By The Objects We Live By is an immersive exhibition curate…" at bounding box center [412, 78] width 523 height 432
click at [224, 278] on font "A launch event is taking place Wednesday 17th September between 6-9pm. Invite a…" at bounding box center [374, 284] width 447 height 13
click at [267, 281] on div "The Objects We Live By The Objects We Live By is an immersive exhibition curate…" at bounding box center [412, 78] width 523 height 432
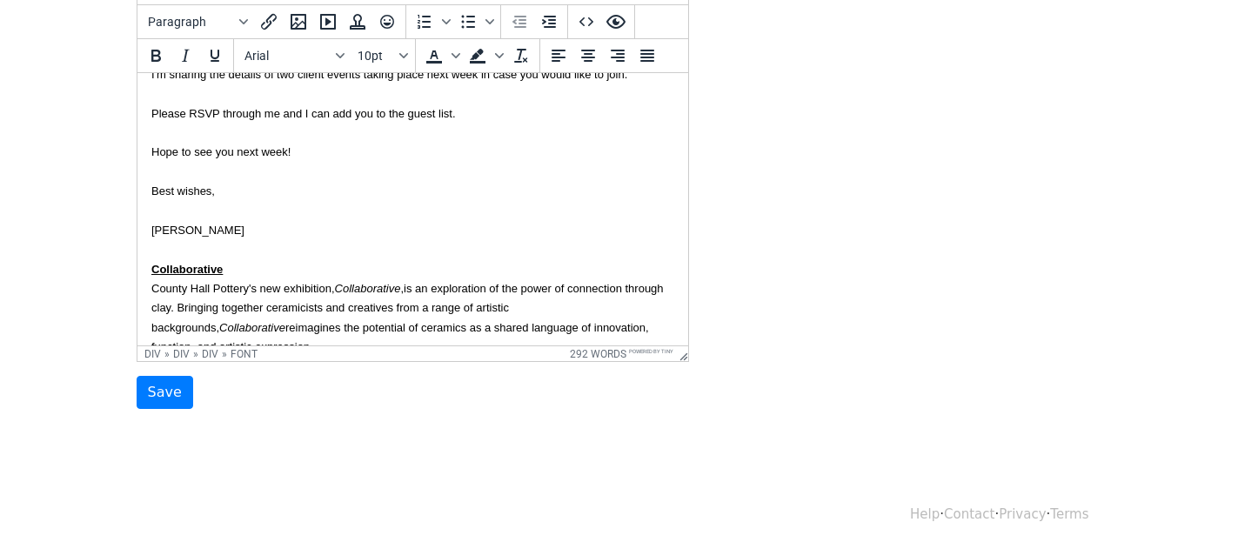
scroll to position [0, 0]
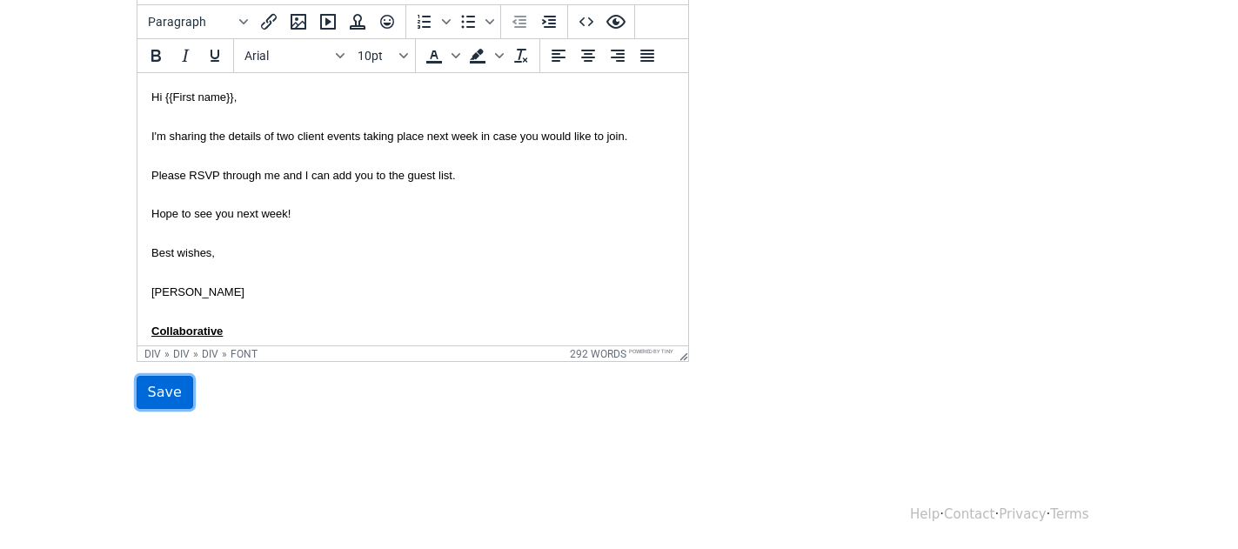
click at [175, 384] on input "Save" at bounding box center [165, 392] width 57 height 33
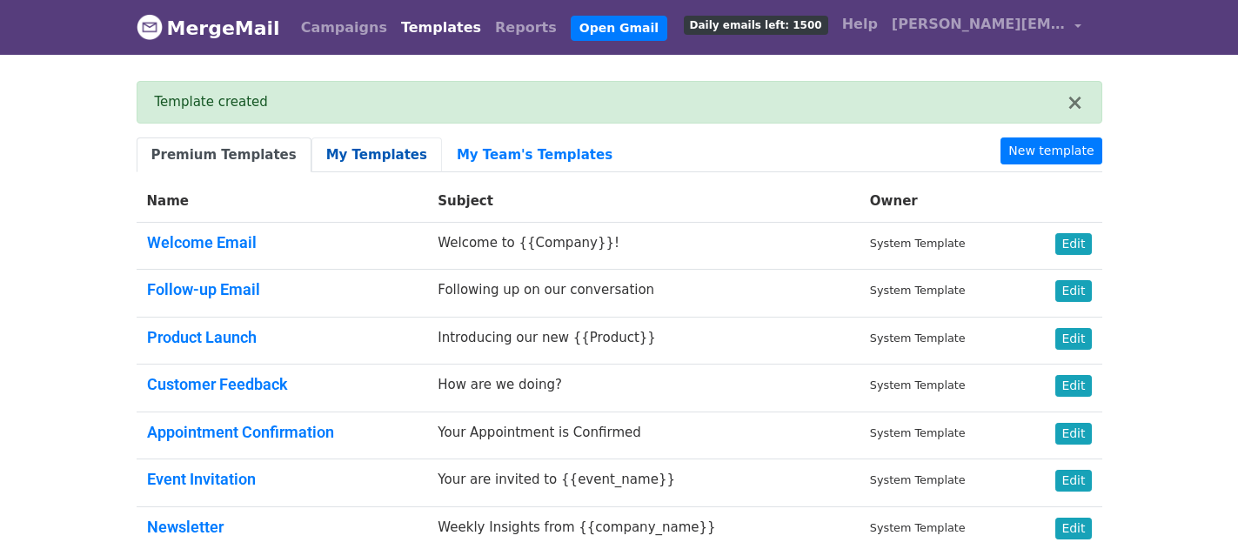
click at [333, 155] on link "My Templates" at bounding box center [376, 155] width 131 height 36
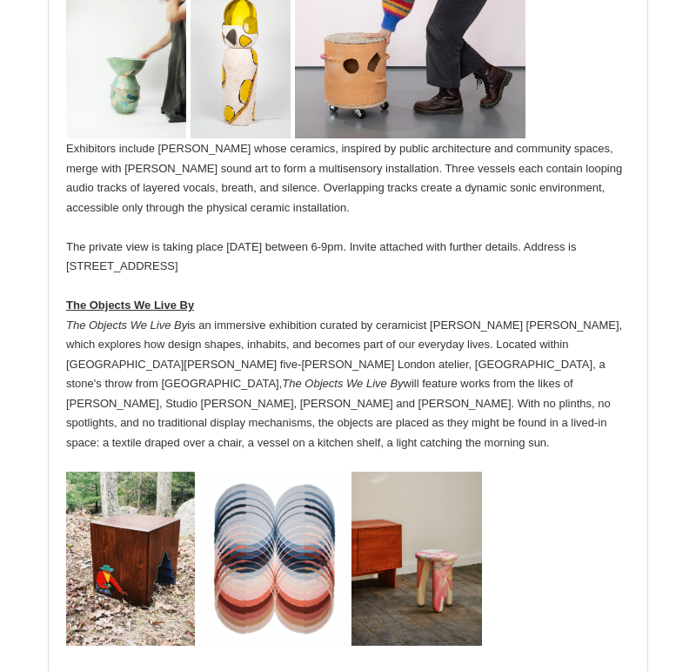
scroll to position [640, 0]
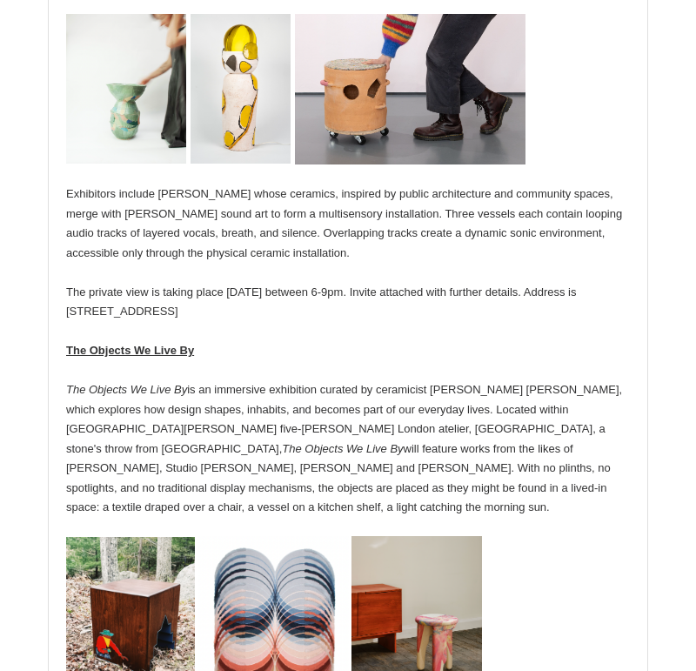
scroll to position [730, 0]
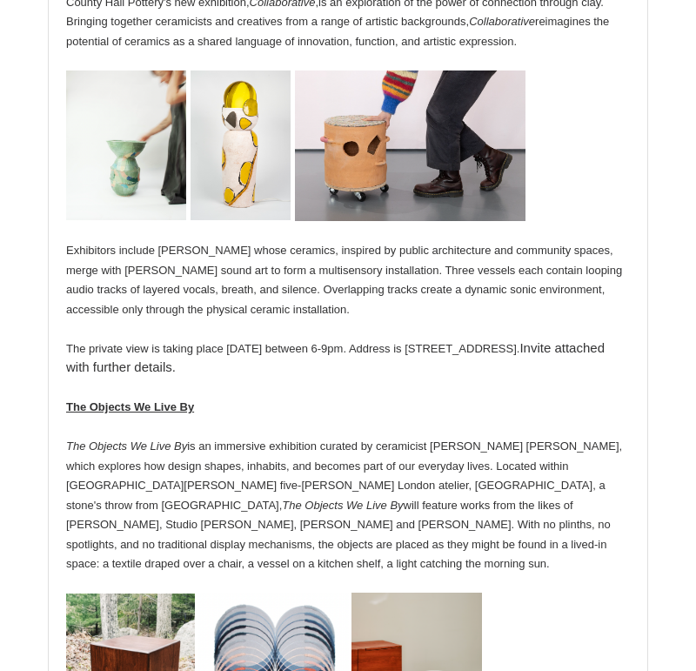
scroll to position [519, 0]
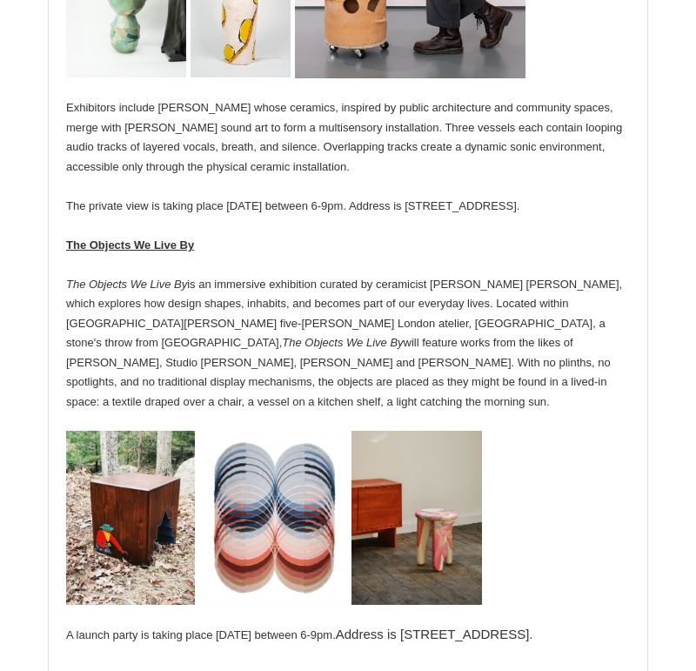
scroll to position [901, 0]
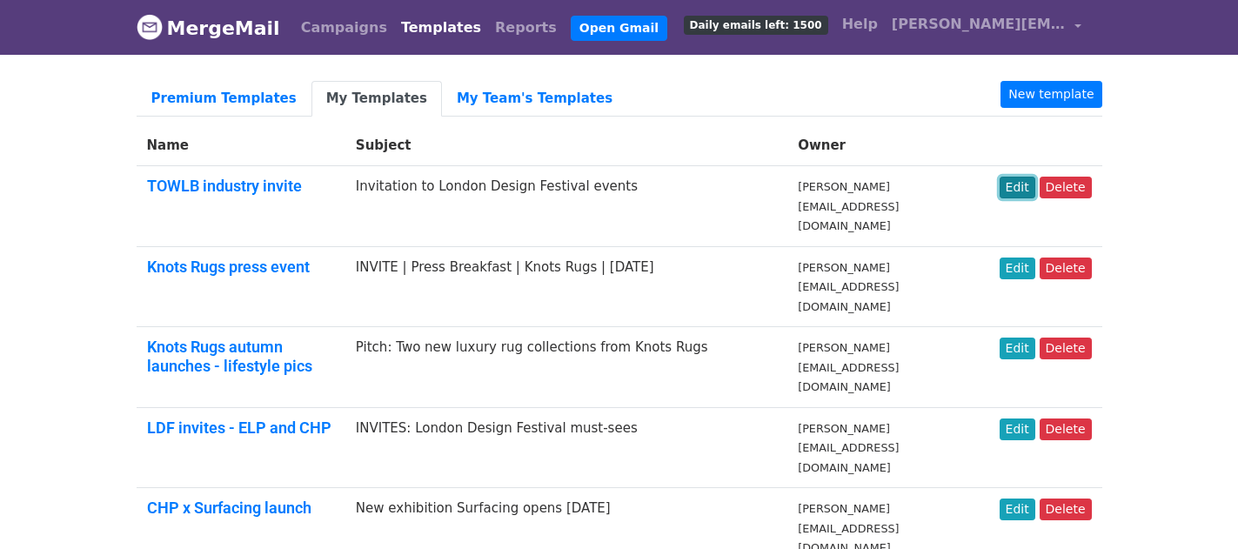
click at [1015, 183] on link "Edit" at bounding box center [1018, 188] width 36 height 22
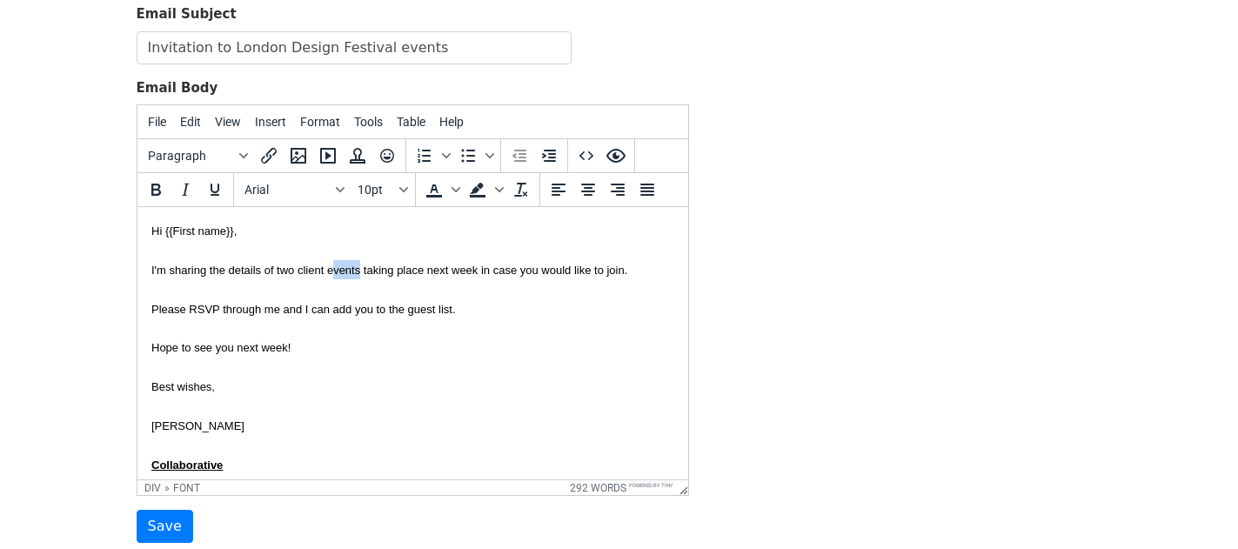
drag, startPoint x: 359, startPoint y: 271, endPoint x: 333, endPoint y: 271, distance: 26.1
click at [333, 271] on font "I'm sharing the details of two client events taking place next week in case you…" at bounding box center [389, 270] width 476 height 13
click at [446, 271] on font "I'm sharing the details of two must-see events taking place next week in case y…" at bounding box center [399, 270] width 496 height 13
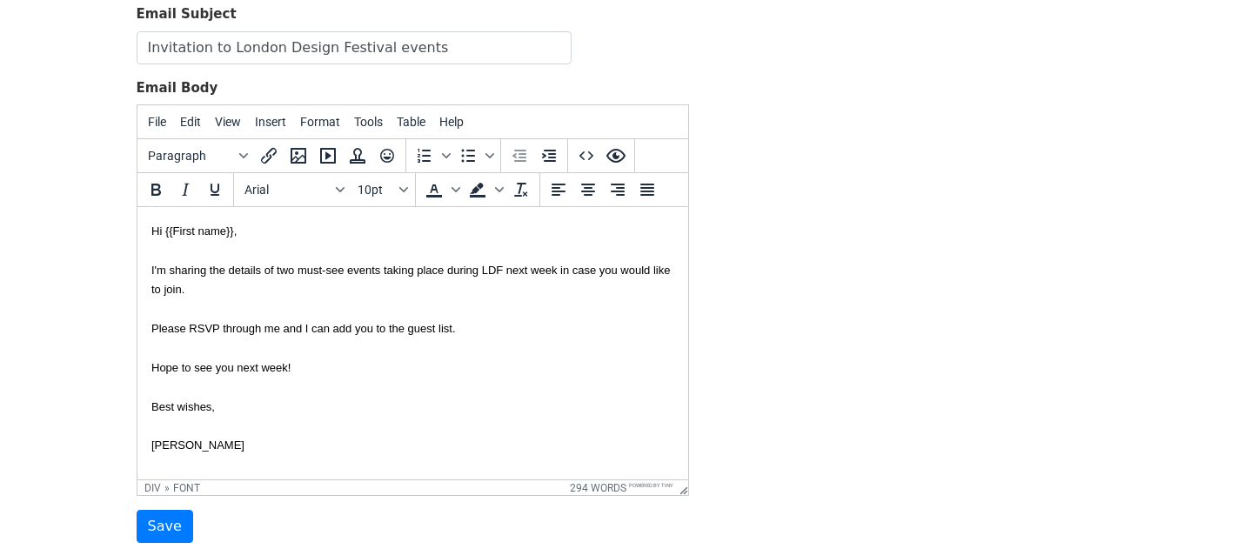
click at [488, 331] on div "Please RSVP through me and I can add you to the guest list. Hope to see you nex…" at bounding box center [412, 454] width 523 height 272
click at [152, 330] on font "Please RSVP through me and I can add you to the guest list. Hope to see you nex…" at bounding box center [303, 416] width 305 height 189
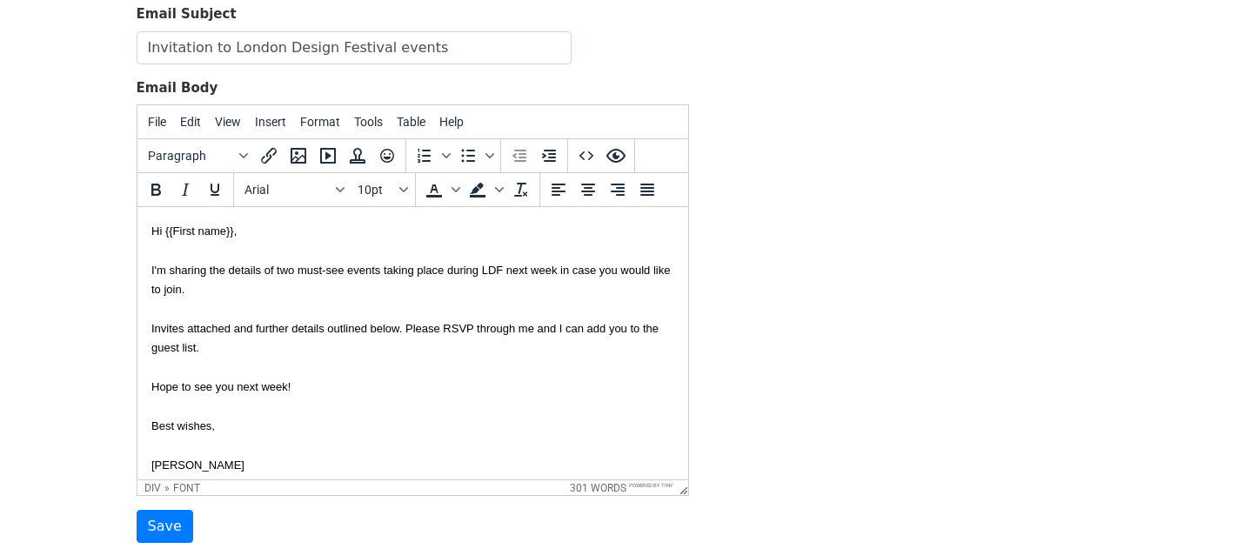
click at [263, 351] on div "Invites attached and further details outlined below. Please RSVP through me and…" at bounding box center [412, 464] width 523 height 292
click at [358, 385] on div "Invites attached and further details outlined below. Please RSVP through me and…" at bounding box center [412, 464] width 523 height 292
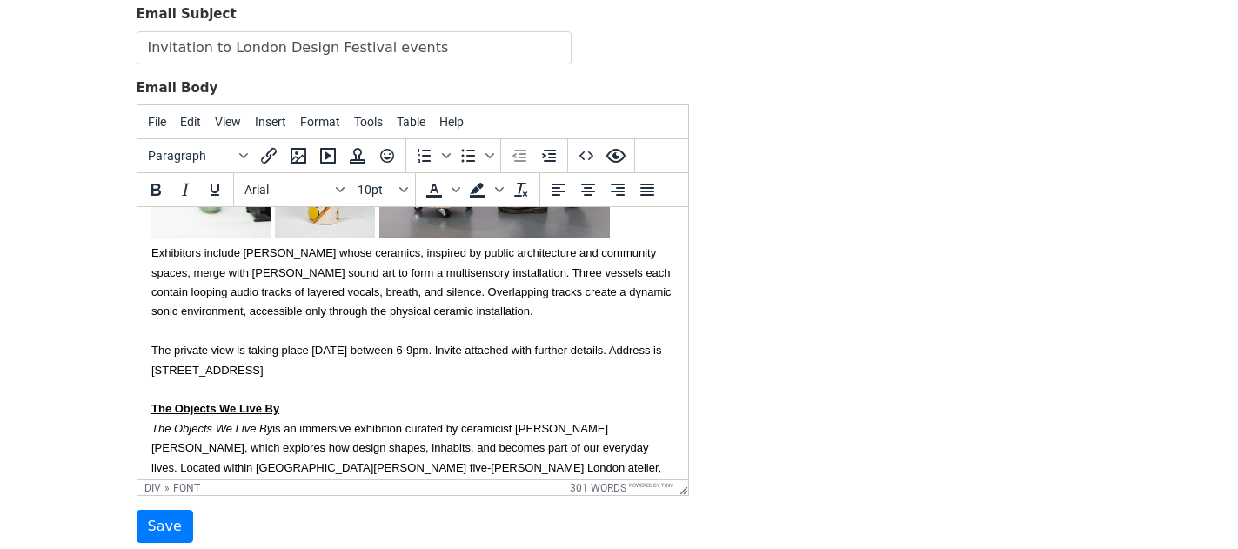
scroll to position [564, 0]
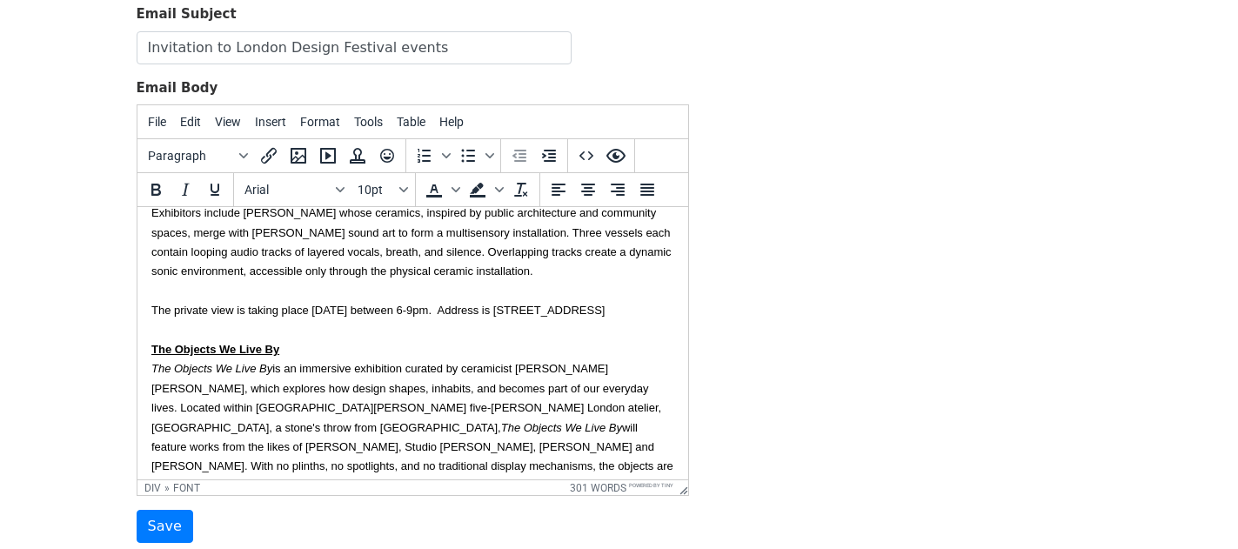
drag, startPoint x: 185, startPoint y: 331, endPoint x: 522, endPoint y: 306, distance: 337.6
click at [522, 306] on font "The private view is taking place Monday 15th September between 6-9pm. Address i…" at bounding box center [377, 310] width 453 height 13
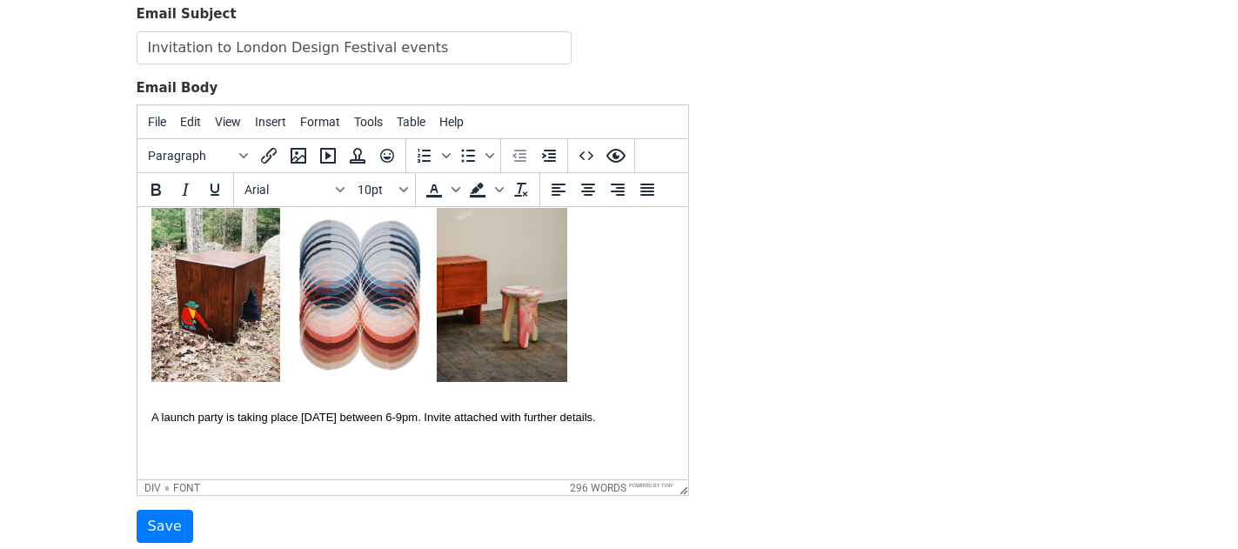
scroll to position [907, 0]
drag, startPoint x: 300, startPoint y: 414, endPoint x: 530, endPoint y: 401, distance: 230.1
click at [530, 401] on div "The Objects We Live By The Objects We Live By is an immersive exhibition curate…" at bounding box center [412, 210] width 523 height 432
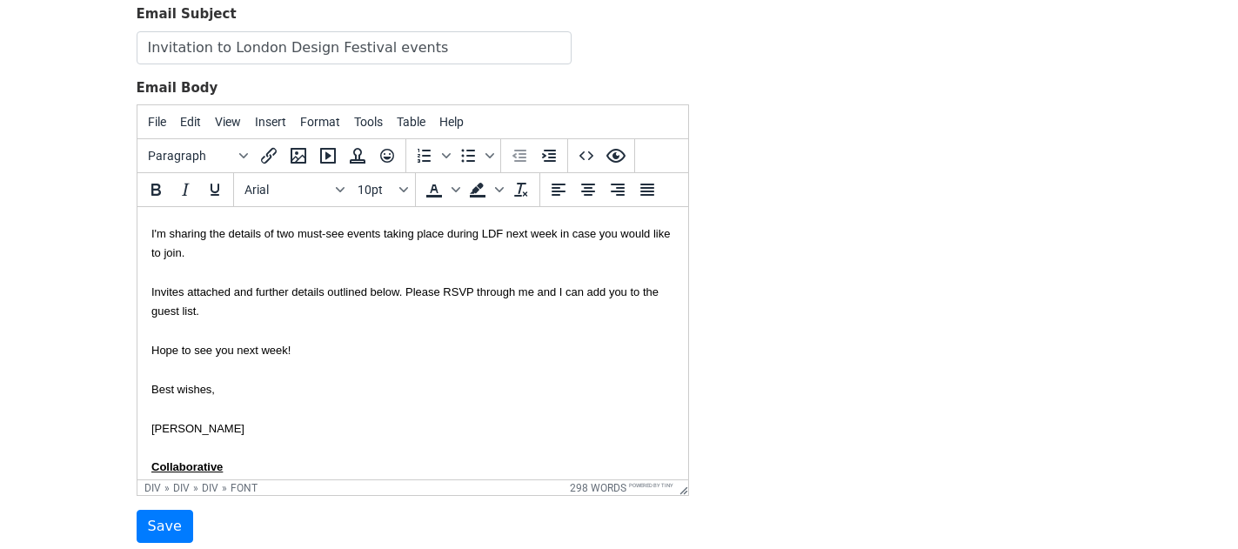
scroll to position [0, 0]
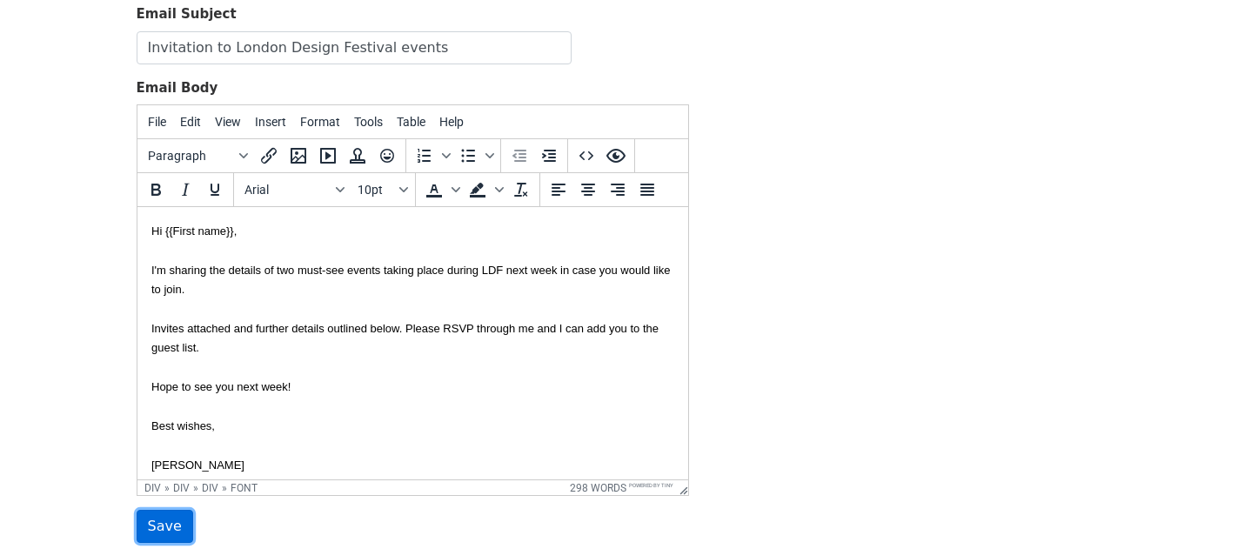
click at [158, 518] on input "Save" at bounding box center [165, 526] width 57 height 33
